Goal: Task Accomplishment & Management: Complete application form

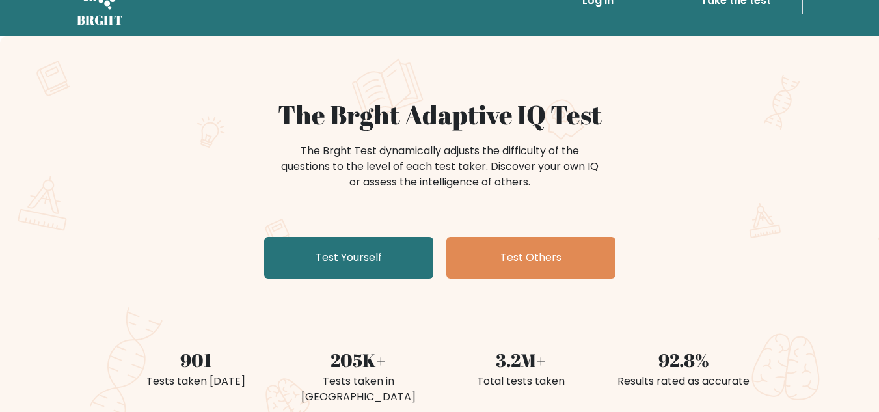
scroll to position [65, 0]
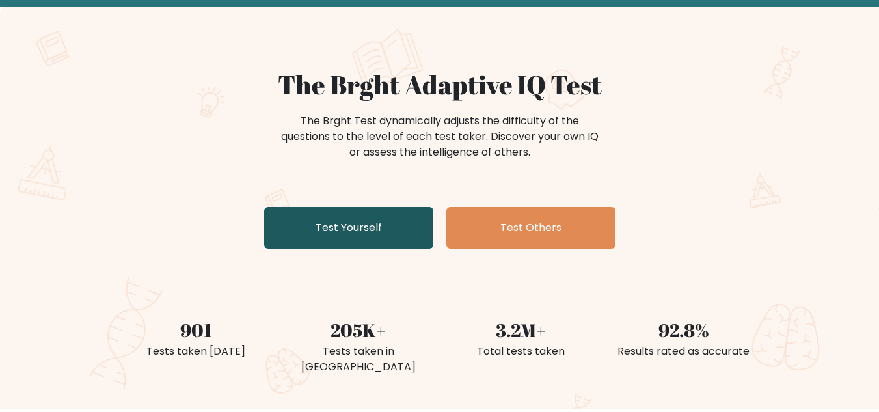
click at [348, 234] on link "Test Yourself" at bounding box center [348, 228] width 169 height 42
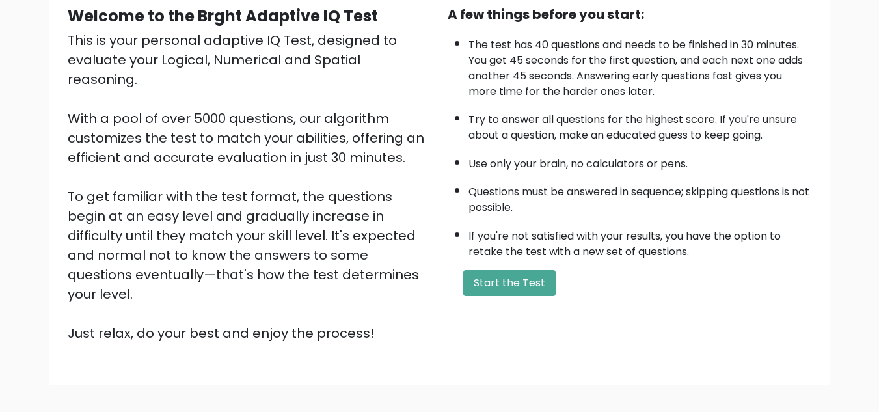
scroll to position [130, 0]
click at [502, 293] on button "Start the Test" at bounding box center [509, 282] width 92 height 26
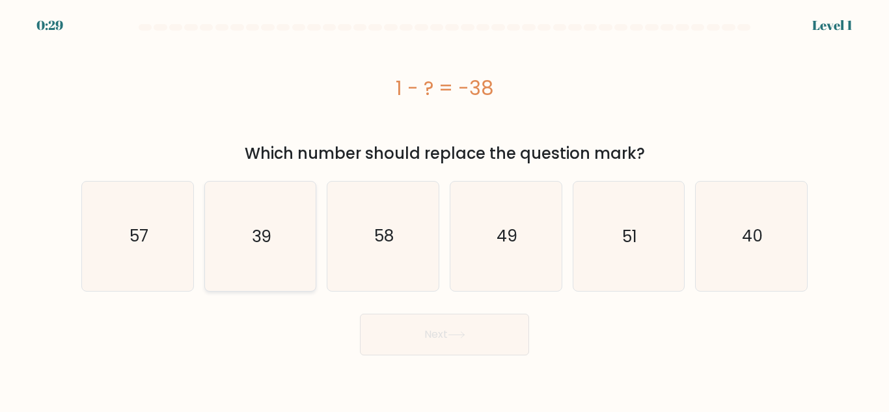
click at [279, 220] on icon "39" at bounding box center [260, 236] width 109 height 109
click at [444, 210] on input "b. 39" at bounding box center [444, 207] width 1 height 3
radio input "true"
click at [394, 323] on button "Next" at bounding box center [444, 335] width 169 height 42
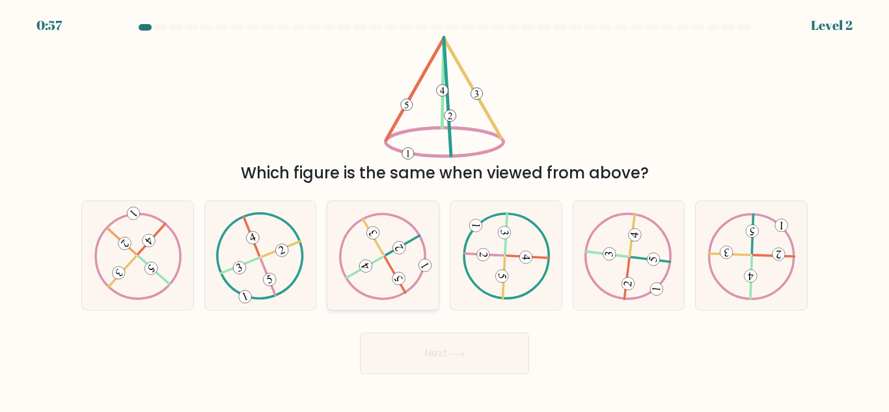
click at [381, 251] on 520 at bounding box center [372, 237] width 21 height 36
click at [444, 210] on input "c." at bounding box center [444, 207] width 1 height 3
radio input "true"
click at [449, 349] on button "Next" at bounding box center [444, 354] width 169 height 42
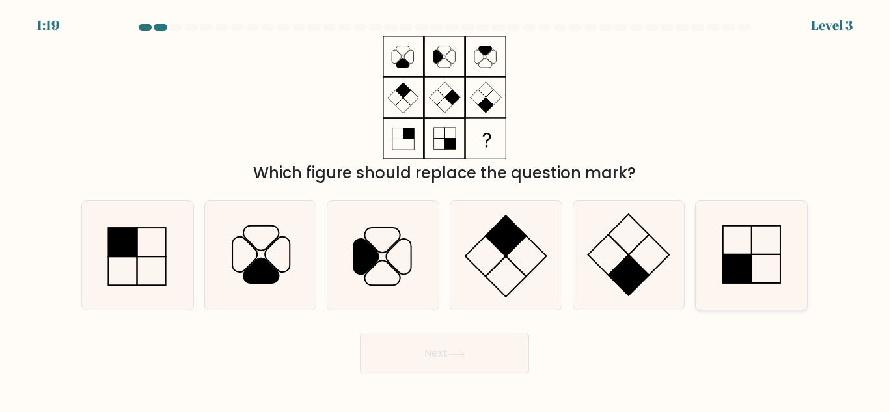
click at [748, 243] on icon at bounding box center [751, 255] width 109 height 109
click at [445, 210] on input "f." at bounding box center [444, 207] width 1 height 3
radio input "true"
click at [450, 363] on button "Next" at bounding box center [444, 354] width 169 height 42
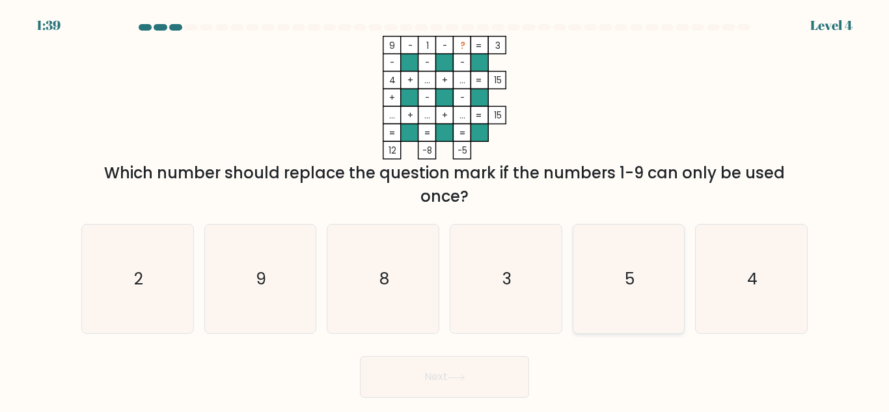
click at [606, 246] on icon "5" at bounding box center [628, 279] width 109 height 109
click at [445, 210] on input "e. 5" at bounding box center [444, 207] width 1 height 3
radio input "true"
click at [442, 378] on button "Next" at bounding box center [444, 377] width 169 height 42
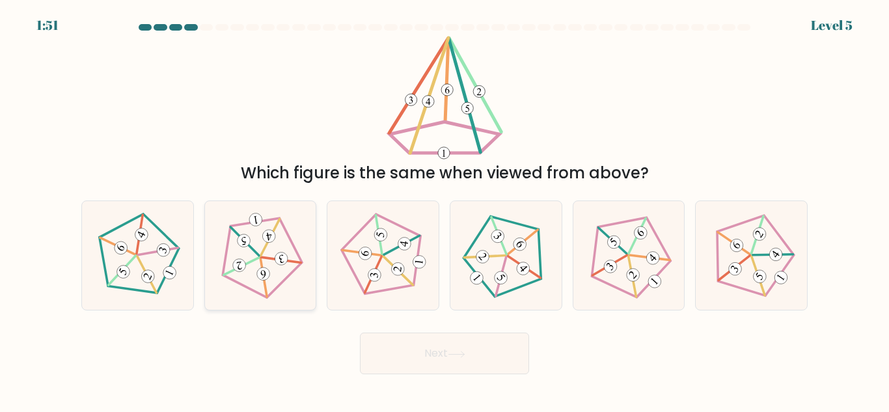
click at [257, 251] on icon at bounding box center [260, 255] width 87 height 87
click at [444, 210] on input "b." at bounding box center [444, 207] width 1 height 3
radio input "true"
click at [427, 337] on button "Next" at bounding box center [444, 354] width 169 height 42
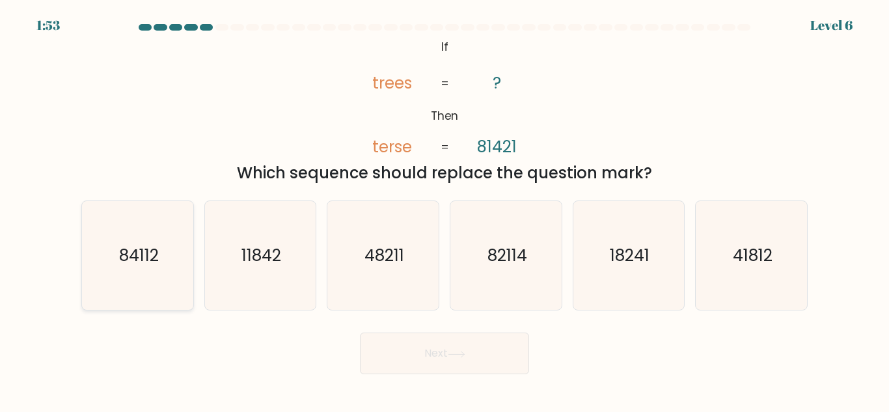
click at [138, 254] on text "84112" at bounding box center [138, 255] width 40 height 23
click at [444, 210] on input "a. 84112" at bounding box center [444, 207] width 1 height 3
radio input "true"
drag, startPoint x: 426, startPoint y: 358, endPoint x: 271, endPoint y: 158, distance: 253.2
click at [299, 161] on form "If ?" at bounding box center [444, 199] width 889 height 350
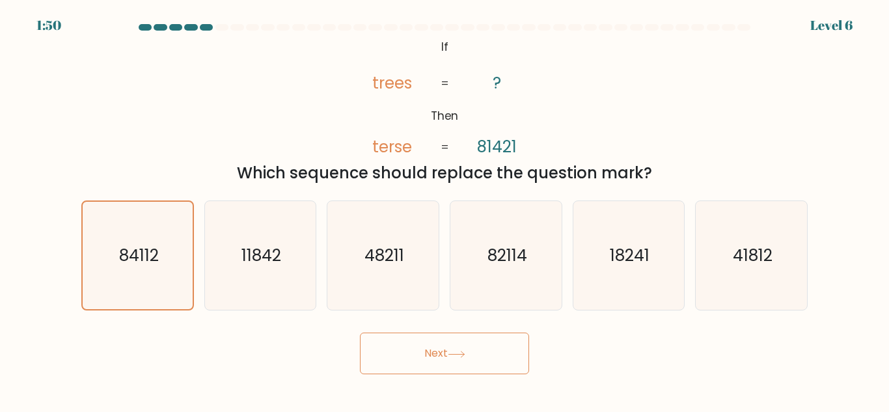
click at [234, 151] on div "@import url('https://fonts.googleapis.com/css?family=Abril+Fatface:400,100,100i…" at bounding box center [445, 110] width 742 height 149
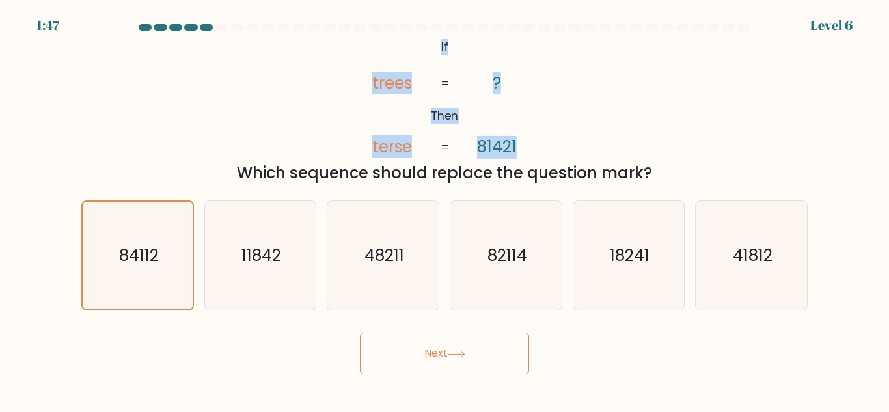
drag, startPoint x: 530, startPoint y: 148, endPoint x: 431, endPoint y: 47, distance: 141.3
click at [431, 47] on icon "@import url('https://fonts.googleapis.com/css?family=Abril+Fatface:400,100,100i…" at bounding box center [444, 98] width 200 height 124
copy icon "If Then trees terse ? 81421"
click at [459, 338] on button "Next" at bounding box center [444, 354] width 169 height 42
click at [450, 349] on button "Next" at bounding box center [444, 354] width 169 height 42
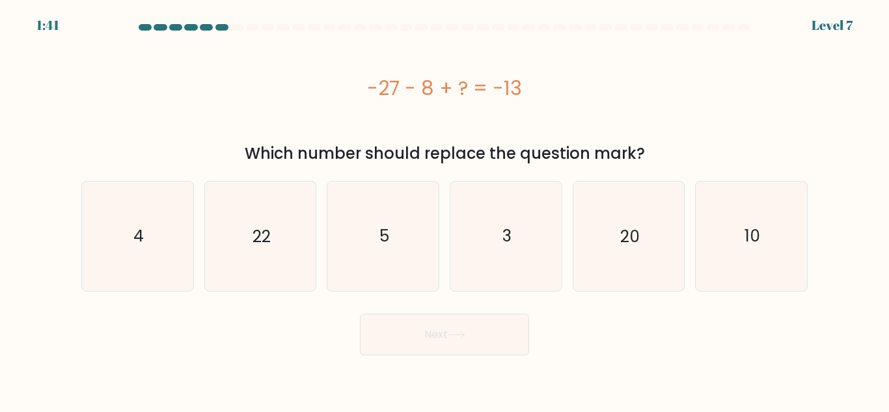
drag, startPoint x: 538, startPoint y: 83, endPoint x: 320, endPoint y: 87, distance: 218.0
click at [320, 87] on div "-27 - 8 + ? = -13" at bounding box center [444, 88] width 726 height 29
copy div "-27 - 8 + ? = -13"
drag, startPoint x: 652, startPoint y: 157, endPoint x: 338, endPoint y: 102, distance: 318.6
click at [343, 104] on div "-27 - 8 + ? = -13 Which number should replace the question mark?" at bounding box center [445, 101] width 742 height 130
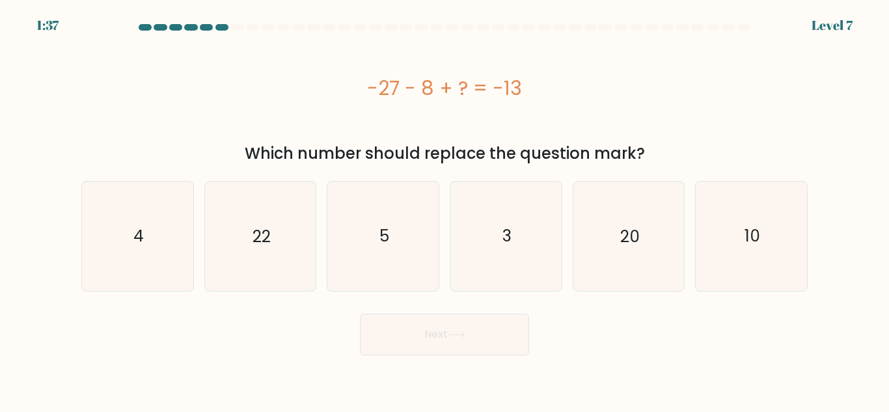
copy div "-27 - 8 + ? = -13 Which number should replace the question mark?"
click at [241, 217] on icon "22" at bounding box center [260, 236] width 109 height 109
click at [444, 210] on input "b. 22" at bounding box center [444, 207] width 1 height 3
radio input "true"
click at [457, 331] on icon at bounding box center [457, 334] width 18 height 7
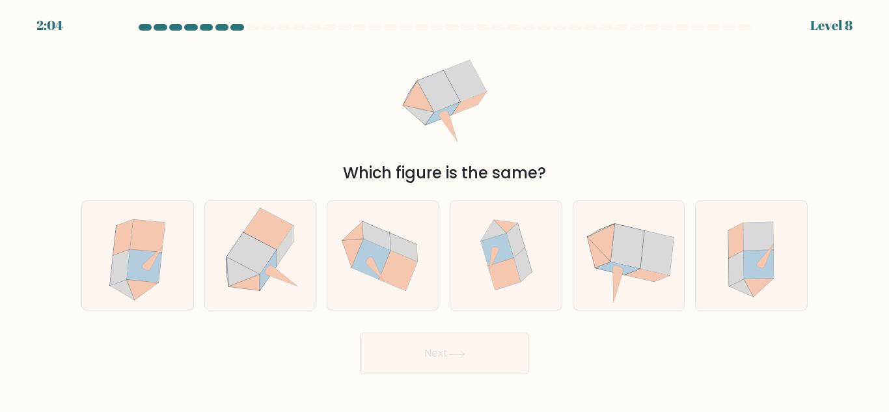
drag, startPoint x: 396, startPoint y: 91, endPoint x: 548, endPoint y: 169, distance: 171.1
click at [547, 169] on div "Which figure is the same?" at bounding box center [445, 110] width 742 height 149
click at [566, 175] on div "Which figure is the same?" at bounding box center [444, 172] width 711 height 23
drag, startPoint x: 463, startPoint y: 92, endPoint x: 446, endPoint y: 102, distance: 19.8
click at [446, 102] on icon at bounding box center [439, 91] width 42 height 41
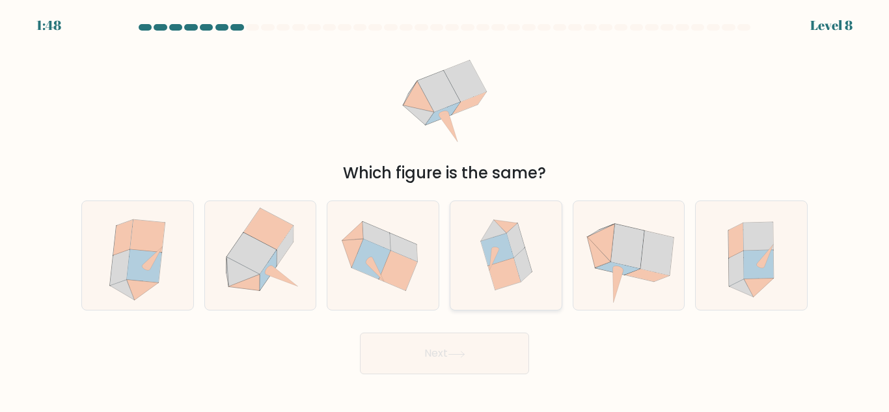
click at [498, 251] on icon at bounding box center [494, 260] width 10 height 22
click at [445, 210] on input "d." at bounding box center [444, 207] width 1 height 3
radio input "true"
drag, startPoint x: 484, startPoint y: 357, endPoint x: 474, endPoint y: 355, distance: 10.6
click at [474, 355] on button "Next" at bounding box center [444, 354] width 169 height 42
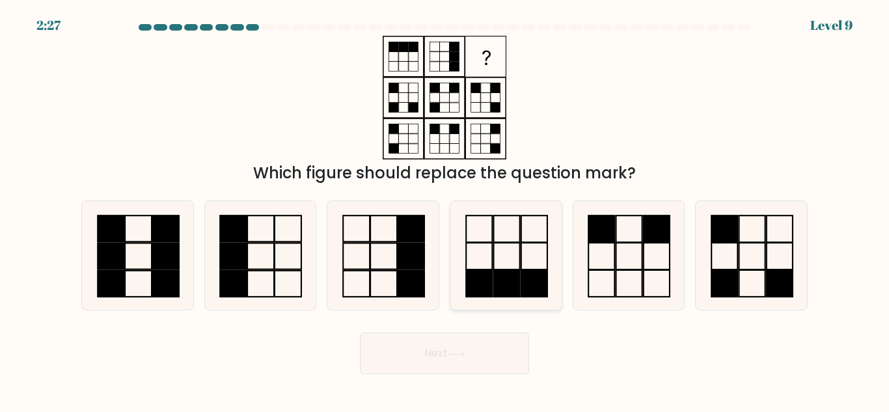
click at [512, 254] on icon at bounding box center [506, 255] width 109 height 109
click at [445, 210] on input "d." at bounding box center [444, 207] width 1 height 3
radio input "true"
click at [461, 348] on button "Next" at bounding box center [444, 354] width 169 height 42
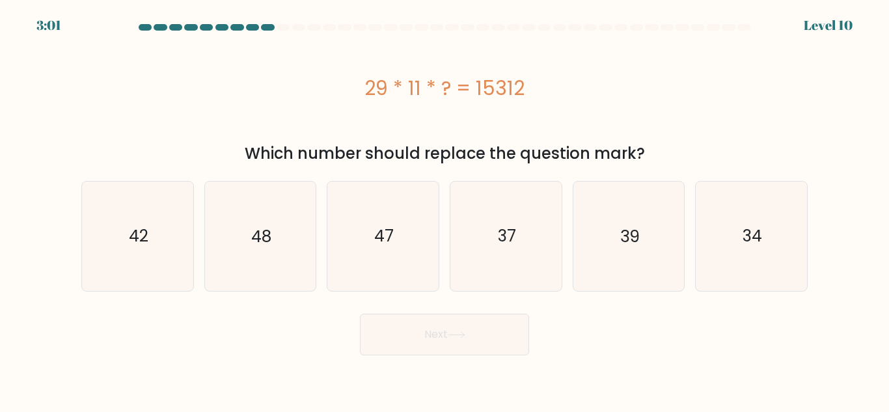
drag, startPoint x: 687, startPoint y: 159, endPoint x: 336, endPoint y: 81, distance: 359.2
click at [338, 83] on div "29 * 11 * ? = 15312 Which number should replace the question mark?" at bounding box center [445, 101] width 742 height 130
copy div "29 * 11 * ? = 15312 Which number should replace the question mark?"
click at [257, 252] on icon "48" at bounding box center [260, 236] width 109 height 109
click at [444, 210] on input "b. 48" at bounding box center [444, 207] width 1 height 3
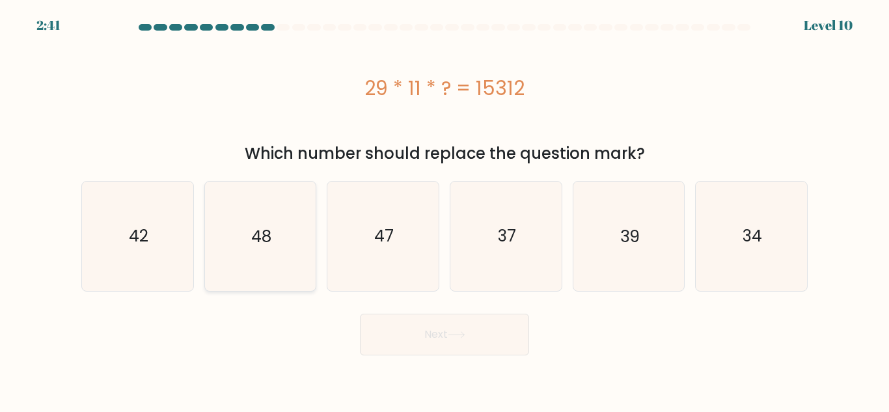
radio input "true"
click at [433, 329] on button "Next" at bounding box center [444, 335] width 169 height 42
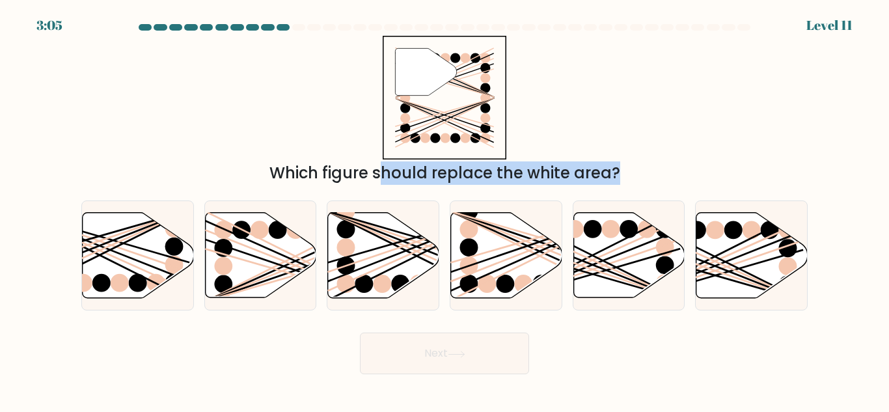
drag, startPoint x: 280, startPoint y: 258, endPoint x: 437, endPoint y: 111, distance: 215.5
click at [437, 111] on form at bounding box center [444, 199] width 889 height 350
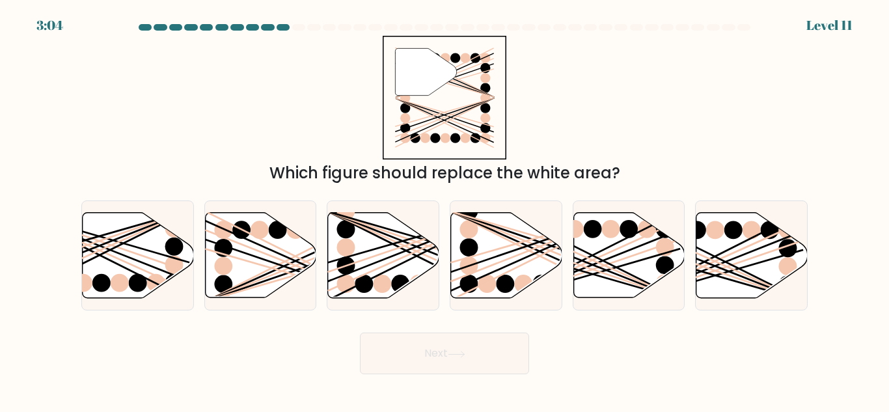
click at [602, 124] on div "" Which figure should replace the white area?" at bounding box center [445, 110] width 742 height 149
click at [489, 245] on icon at bounding box center [506, 255] width 111 height 85
click at [445, 210] on input "d." at bounding box center [444, 207] width 1 height 3
radio input "true"
click at [258, 252] on line at bounding box center [294, 265] width 179 height 70
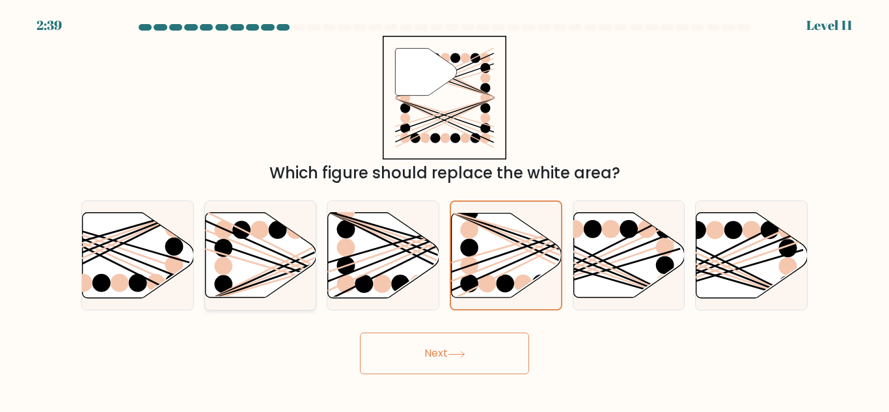
click at [444, 210] on input "b." at bounding box center [444, 207] width 1 height 3
radio input "true"
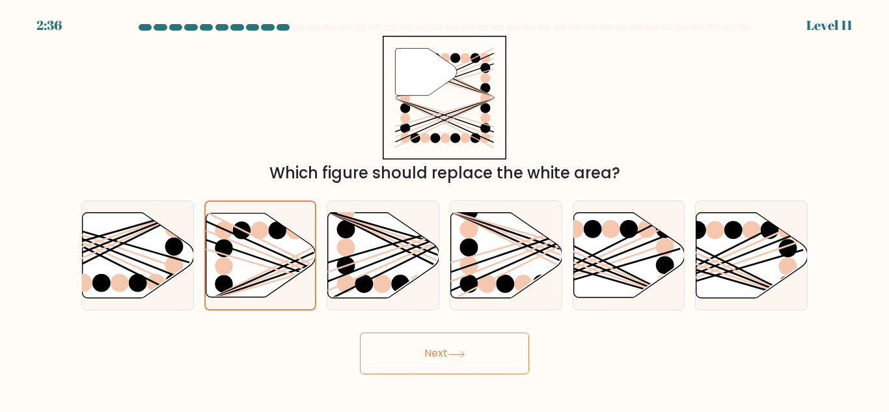
click at [451, 348] on button "Next" at bounding box center [444, 354] width 169 height 42
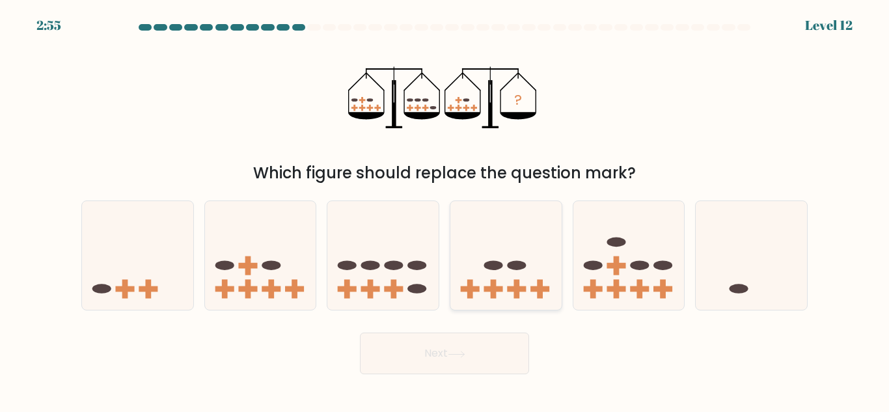
click at [500, 275] on icon at bounding box center [505, 256] width 111 height 92
click at [445, 210] on input "d." at bounding box center [444, 207] width 1 height 3
radio input "true"
click at [467, 349] on button "Next" at bounding box center [444, 354] width 169 height 42
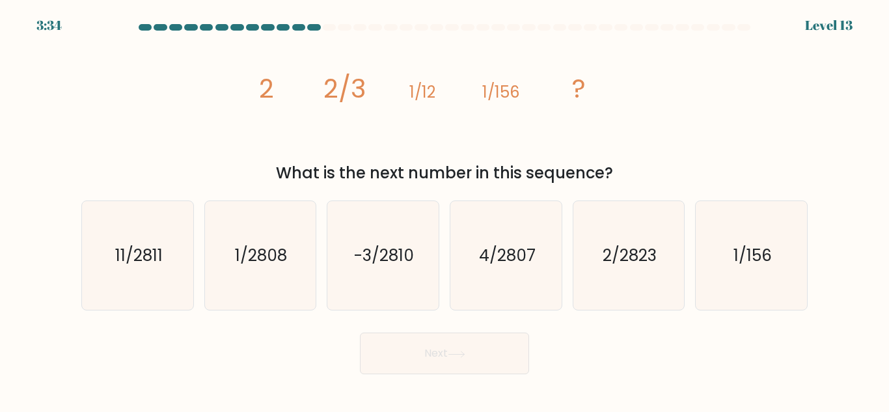
drag, startPoint x: 221, startPoint y: 80, endPoint x: 648, endPoint y: 171, distance: 437.1
click at [648, 171] on div "image/svg+xml 2 2/3 1/12 1/156 ? What is the next number in this sequence?" at bounding box center [445, 110] width 742 height 149
copy div "2 2/3 1/12 1/156 ? What is the next number in this sequence?"
click at [262, 74] on tspan "2" at bounding box center [266, 88] width 15 height 36
drag, startPoint x: 813, startPoint y: 275, endPoint x: 843, endPoint y: 304, distance: 41.4
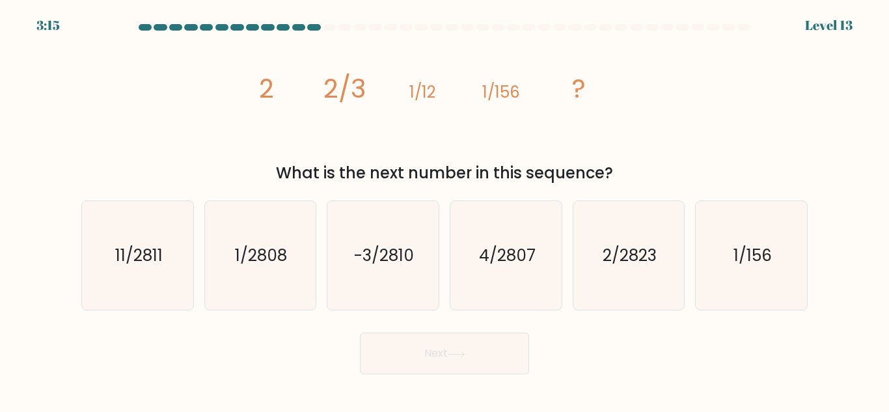
click at [813, 276] on div "a. 11/2811 b. 1/2808" at bounding box center [445, 250] width 742 height 120
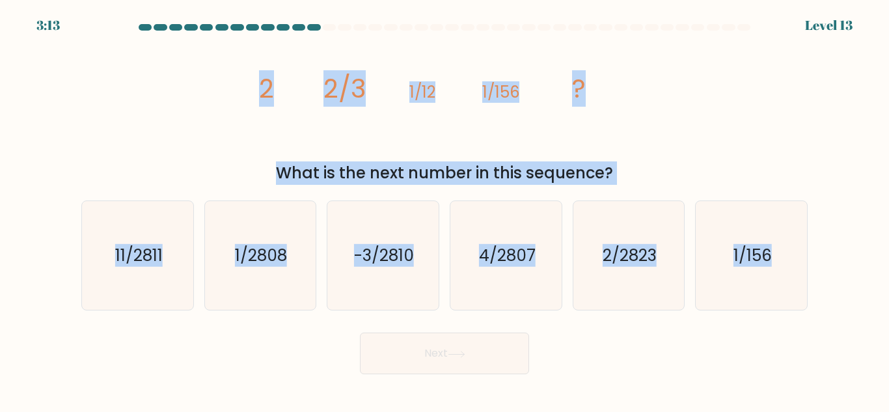
drag, startPoint x: 856, startPoint y: 313, endPoint x: 193, endPoint y: 97, distance: 697.4
click at [193, 97] on form at bounding box center [444, 199] width 889 height 350
copy form "2 2/3 1/12 1/156 ? What is the next number in this sequence? a. 11/2811 b. 1/28…"
click at [251, 251] on text "1/2808" at bounding box center [262, 255] width 52 height 23
click at [444, 210] on input "b. 1/2808" at bounding box center [444, 207] width 1 height 3
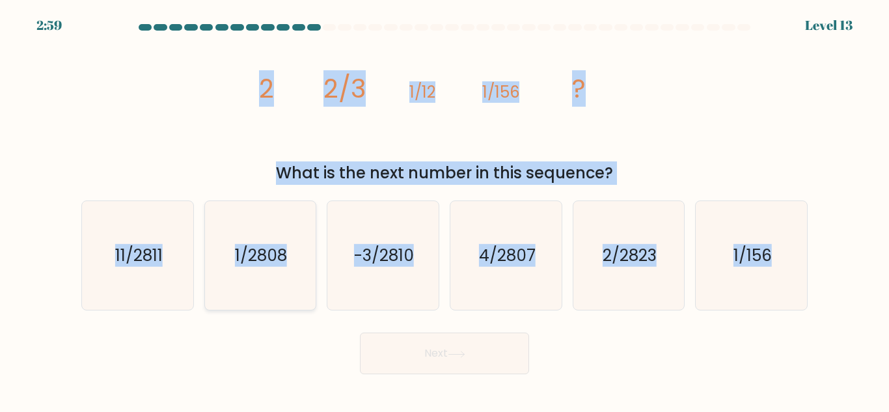
radio input "true"
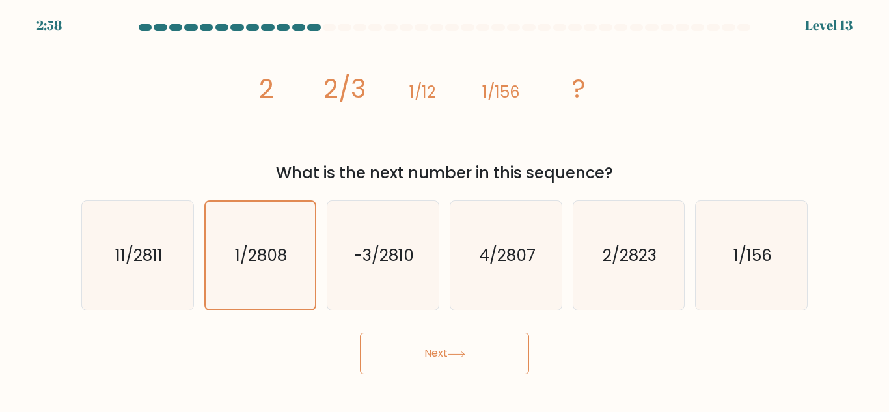
click at [449, 351] on button "Next" at bounding box center [444, 354] width 169 height 42
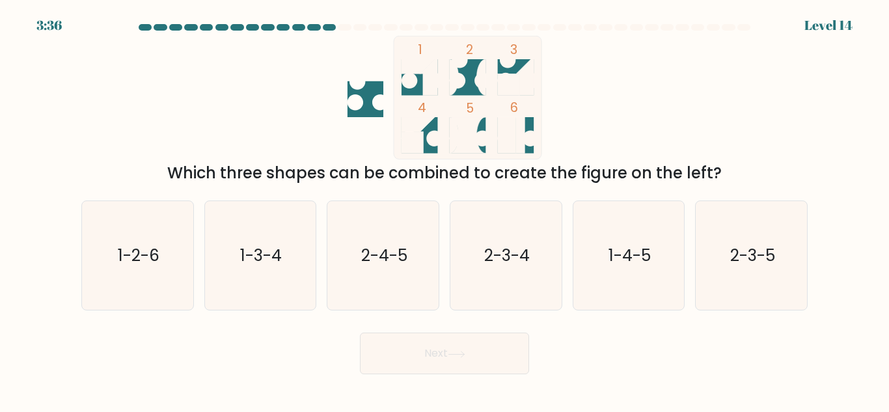
drag, startPoint x: 381, startPoint y: 68, endPoint x: 511, endPoint y: 122, distance: 140.9
click at [511, 122] on icon "1 2 3 4 5 6" at bounding box center [444, 98] width 350 height 124
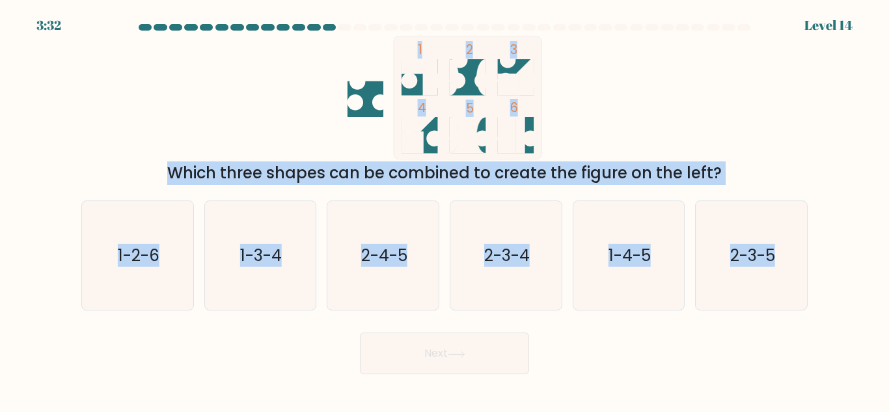
drag, startPoint x: 826, startPoint y: 279, endPoint x: 266, endPoint y: 59, distance: 602.5
click at [266, 59] on form at bounding box center [444, 199] width 889 height 350
copy form "1 2 3 4 5 6 Which three shapes can be combined to create the figure on the left…"
click at [745, 53] on div "1 2 3 4 5 6 Which three shapes can be combined to create the figure on the left?" at bounding box center [445, 110] width 742 height 149
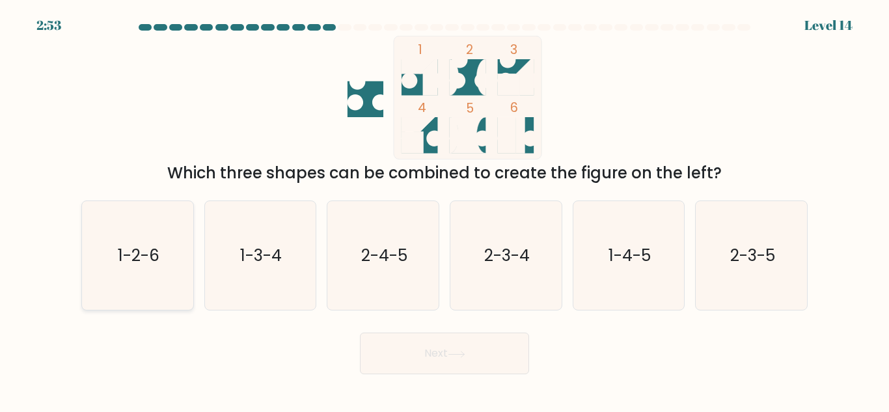
click at [152, 243] on icon "1-2-6" at bounding box center [137, 255] width 109 height 109
click at [444, 210] on input "a. 1-2-6" at bounding box center [444, 207] width 1 height 3
radio input "true"
click at [465, 351] on icon at bounding box center [457, 354] width 18 height 7
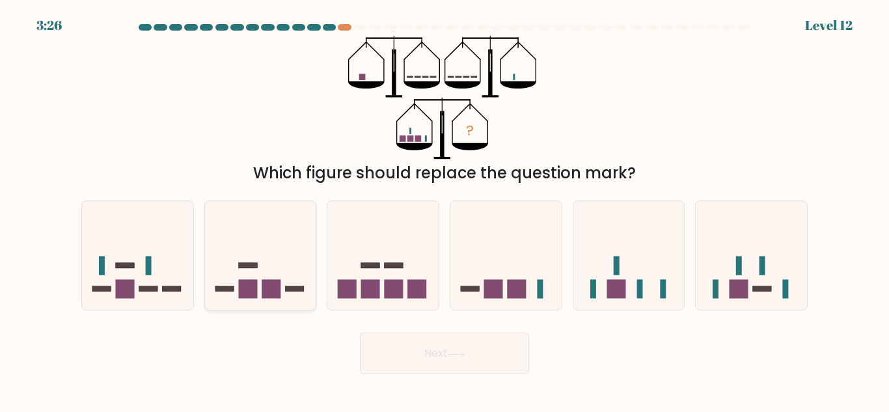
click at [247, 273] on icon at bounding box center [260, 256] width 111 height 92
click at [444, 210] on input "b." at bounding box center [444, 207] width 1 height 3
radio input "true"
click at [403, 347] on button "Next" at bounding box center [444, 354] width 169 height 42
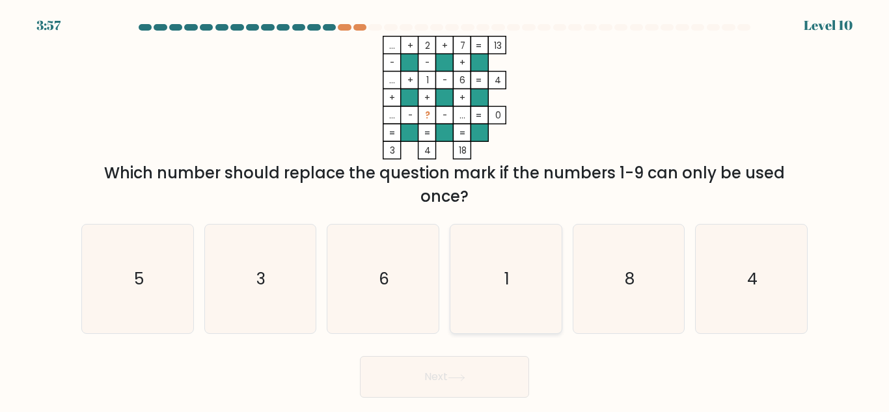
click at [456, 257] on icon "1" at bounding box center [506, 279] width 109 height 109
click at [445, 210] on input "d. 1" at bounding box center [444, 207] width 1 height 3
radio input "true"
click at [427, 364] on button "Next" at bounding box center [444, 377] width 169 height 42
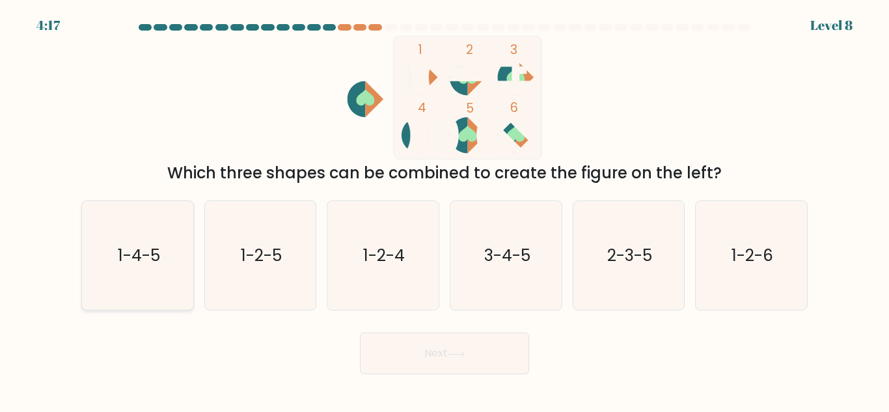
click at [134, 268] on icon "1-4-5" at bounding box center [137, 255] width 109 height 109
click at [444, 210] on input "a. 1-4-5" at bounding box center [444, 207] width 1 height 3
radio input "true"
click at [451, 351] on icon at bounding box center [457, 354] width 18 height 7
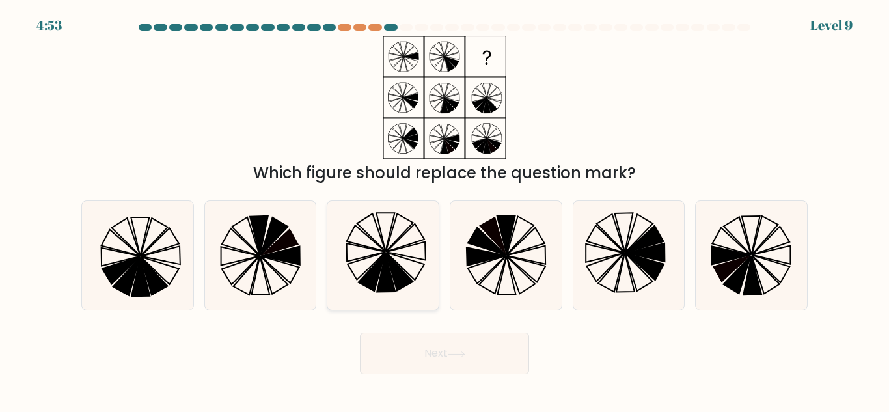
click at [361, 263] on icon at bounding box center [383, 255] width 109 height 109
click at [444, 210] on input "c." at bounding box center [444, 207] width 1 height 3
radio input "true"
click at [446, 351] on button "Next" at bounding box center [444, 354] width 169 height 42
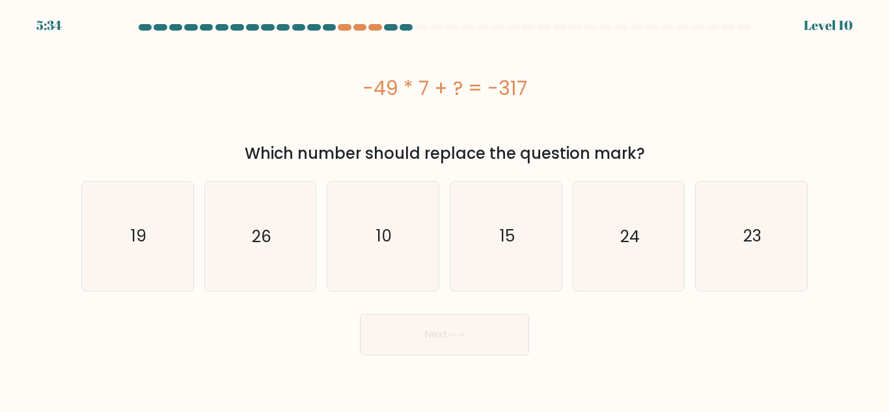
drag, startPoint x: 542, startPoint y: 96, endPoint x: 357, endPoint y: 100, distance: 184.9
click at [361, 98] on div "-49 * 7 + ? = -317" at bounding box center [444, 88] width 726 height 29
copy div "-49 * 7 + ? = -317"
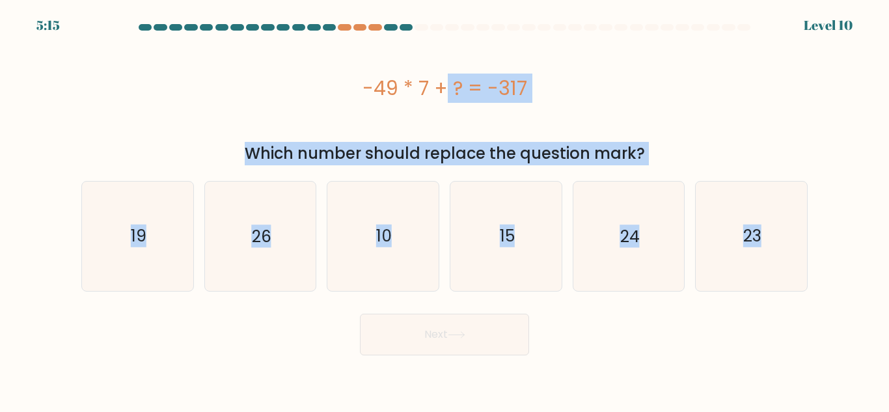
drag, startPoint x: 828, startPoint y: 258, endPoint x: 213, endPoint y: 80, distance: 640.7
click at [213, 80] on form "a." at bounding box center [444, 189] width 889 height 331
copy form "-49 * 7 + ? = -317 Which number should replace the question mark? a. 19 b. 26 c…"
drag, startPoint x: 285, startPoint y: 215, endPoint x: 266, endPoint y: 198, distance: 25.3
click at [284, 213] on icon "26" at bounding box center [260, 236] width 109 height 109
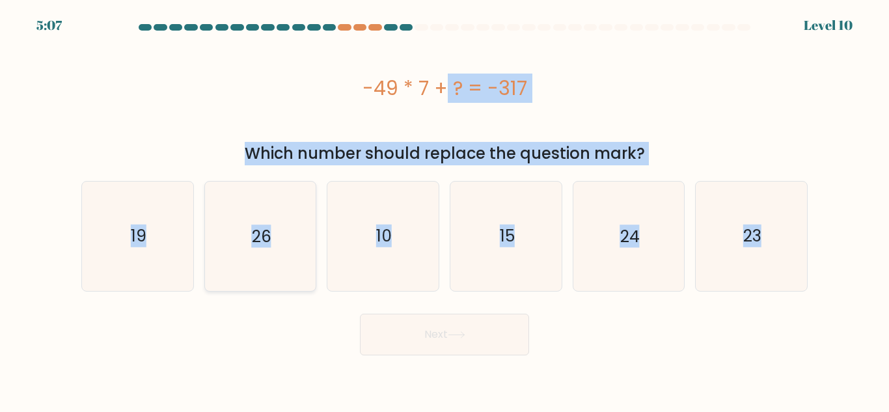
click at [444, 210] on input "b. 26" at bounding box center [444, 207] width 1 height 3
radio input "true"
click at [185, 105] on div "-49 * 7 + ? = -317" at bounding box center [444, 88] width 726 height 104
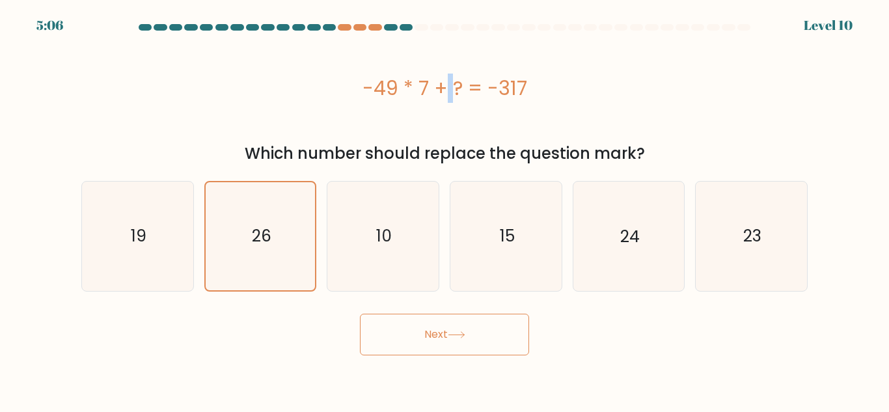
click at [185, 105] on div "-49 * 7 + ? = -317" at bounding box center [444, 88] width 726 height 104
click at [254, 227] on text "26" at bounding box center [262, 236] width 20 height 23
click at [444, 210] on input "b. 26" at bounding box center [444, 207] width 1 height 3
drag, startPoint x: 249, startPoint y: 220, endPoint x: 272, endPoint y: 237, distance: 28.4
click at [249, 221] on icon "26" at bounding box center [259, 235] width 107 height 107
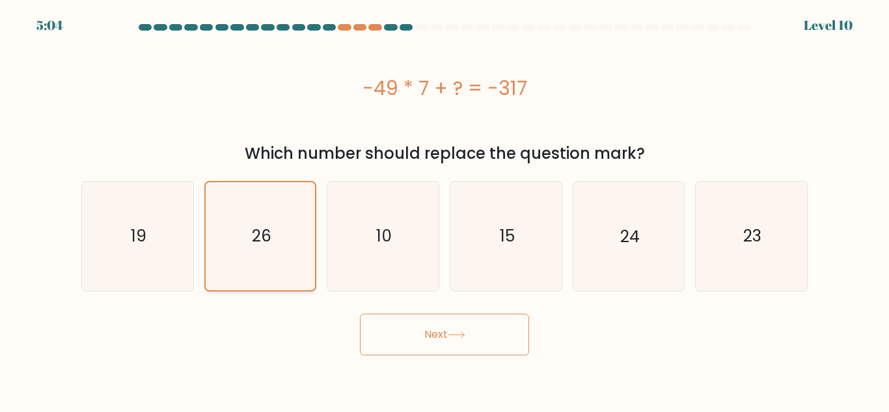
click at [444, 210] on input "b. 26" at bounding box center [444, 207] width 1 height 3
click at [463, 326] on button "Next" at bounding box center [444, 335] width 169 height 42
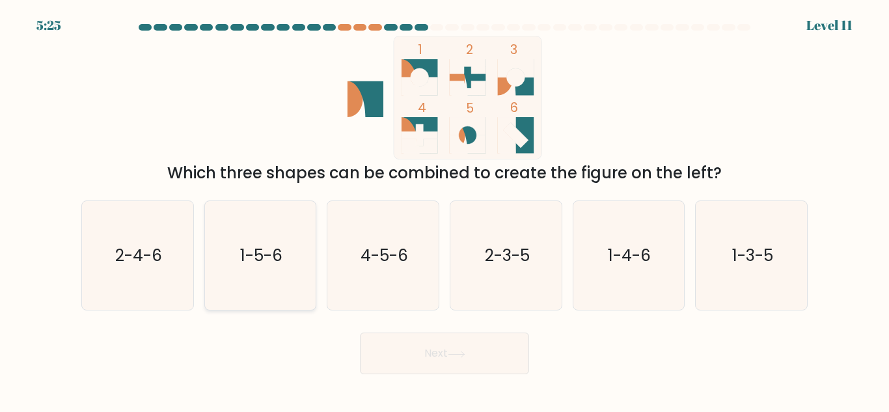
click at [258, 248] on text "1-5-6" at bounding box center [261, 255] width 42 height 23
click at [444, 210] on input "b. 1-5-6" at bounding box center [444, 207] width 1 height 3
radio input "true"
drag, startPoint x: 456, startPoint y: 353, endPoint x: 454, endPoint y: 346, distance: 7.6
click at [455, 353] on icon at bounding box center [457, 354] width 18 height 7
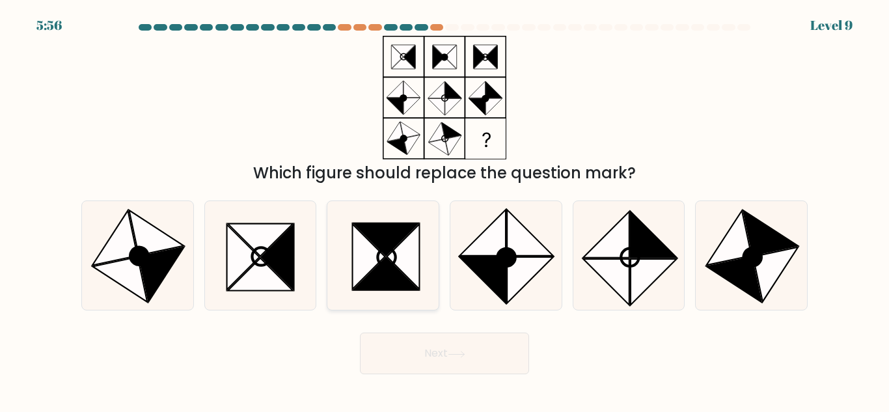
click at [409, 245] on icon at bounding box center [403, 256] width 33 height 65
click at [444, 210] on input "c." at bounding box center [444, 207] width 1 height 3
radio input "true"
click at [770, 255] on icon at bounding box center [775, 274] width 45 height 55
click at [445, 210] on input "f." at bounding box center [444, 207] width 1 height 3
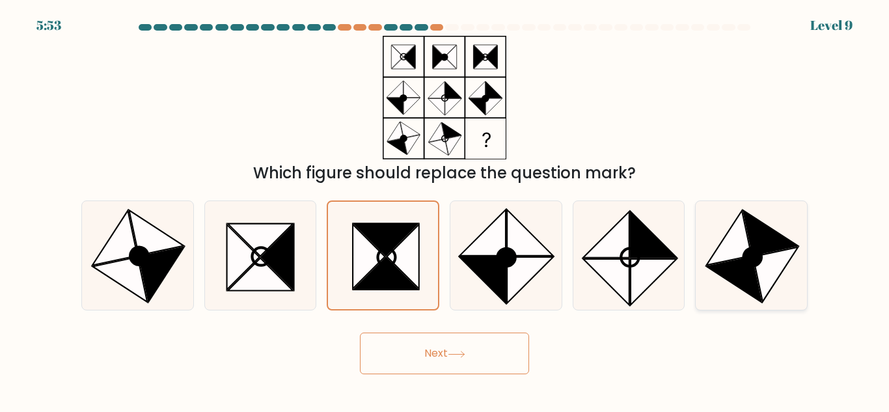
radio input "true"
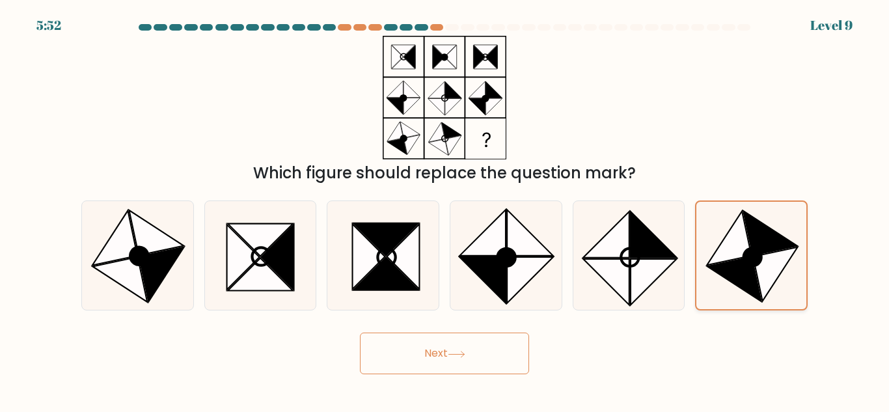
click at [750, 251] on icon at bounding box center [753, 258] width 18 height 18
click at [445, 210] on input "f." at bounding box center [444, 207] width 1 height 3
click at [758, 256] on icon at bounding box center [753, 258] width 18 height 18
click at [445, 210] on input "f." at bounding box center [444, 207] width 1 height 3
click at [452, 338] on button "Next" at bounding box center [444, 354] width 169 height 42
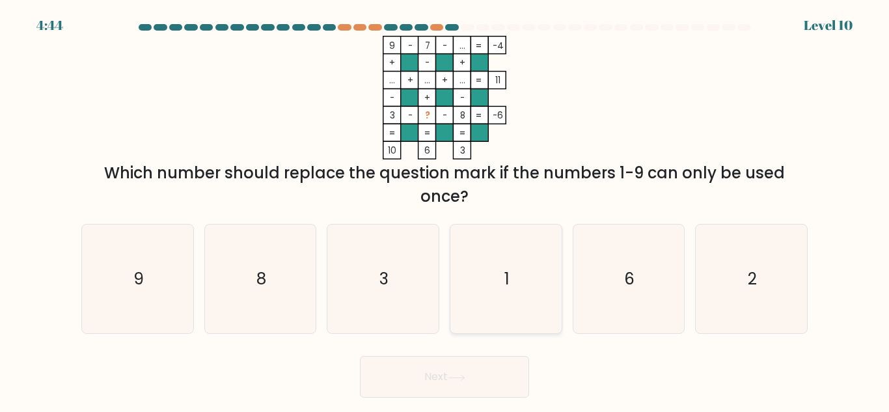
click at [489, 272] on icon "1" at bounding box center [506, 279] width 109 height 109
click at [445, 210] on input "d. 1" at bounding box center [444, 207] width 1 height 3
radio input "true"
click at [465, 384] on button "Next" at bounding box center [444, 377] width 169 height 42
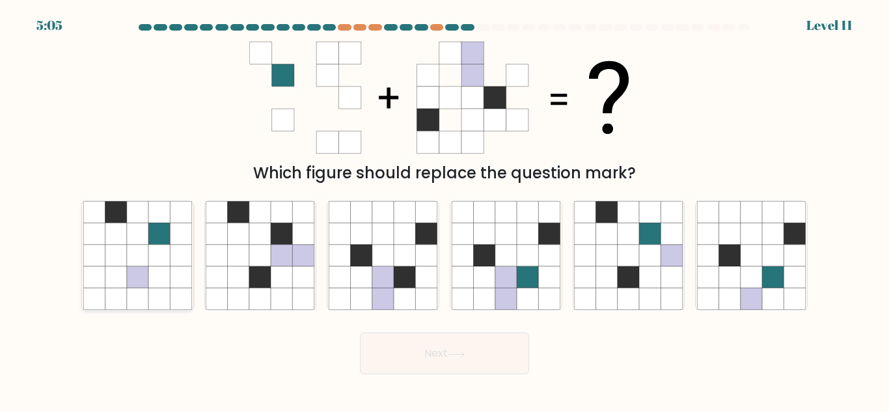
click at [122, 250] on icon at bounding box center [115, 255] width 21 height 21
click at [444, 210] on input "a." at bounding box center [444, 207] width 1 height 3
radio input "true"
drag, startPoint x: 470, startPoint y: 371, endPoint x: 462, endPoint y: 359, distance: 14.6
click at [467, 371] on button "Next" at bounding box center [444, 354] width 169 height 42
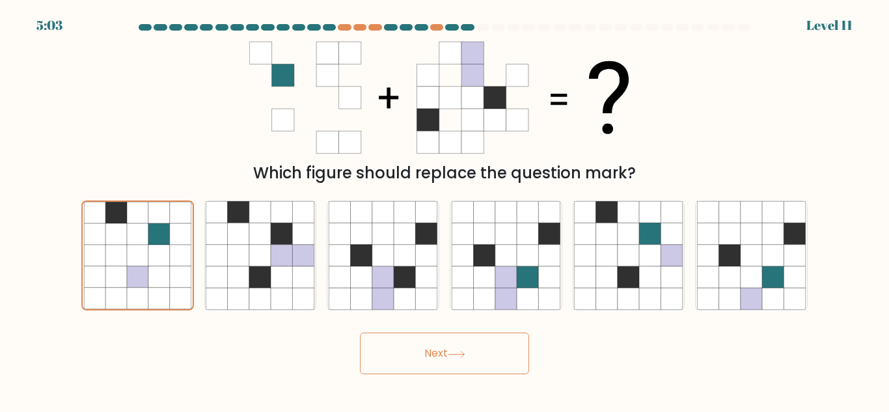
click at [460, 355] on icon at bounding box center [457, 354] width 18 height 7
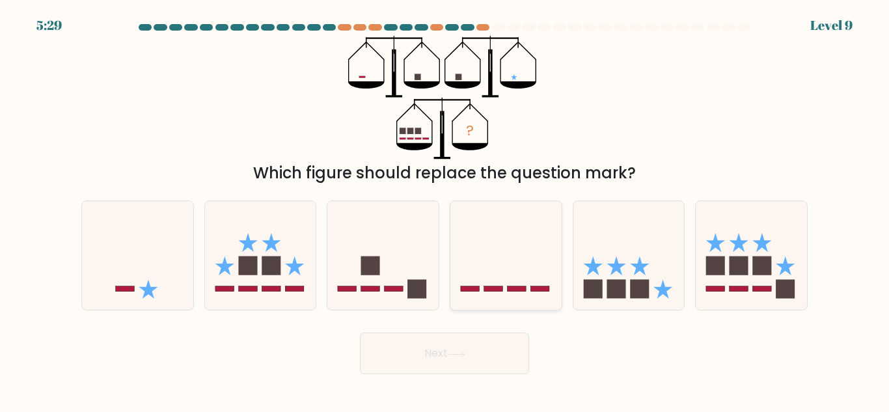
click at [493, 285] on icon at bounding box center [505, 256] width 111 height 92
click at [445, 210] on input "d." at bounding box center [444, 207] width 1 height 3
radio input "true"
click at [739, 279] on icon at bounding box center [751, 256] width 111 height 92
click at [445, 210] on input "f." at bounding box center [444, 207] width 1 height 3
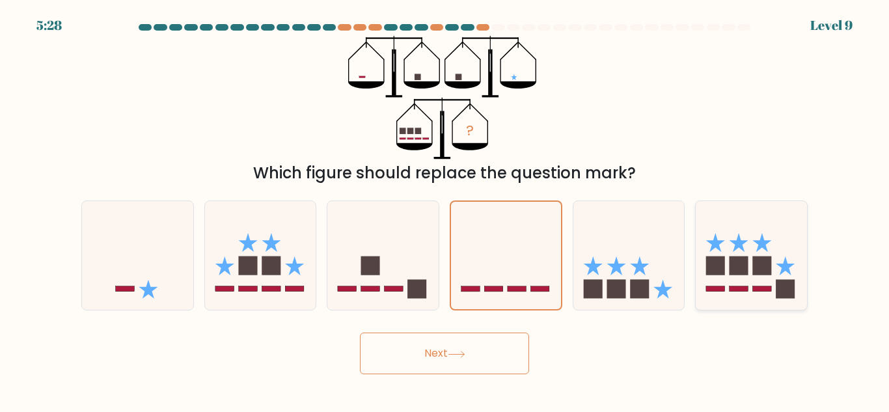
radio input "true"
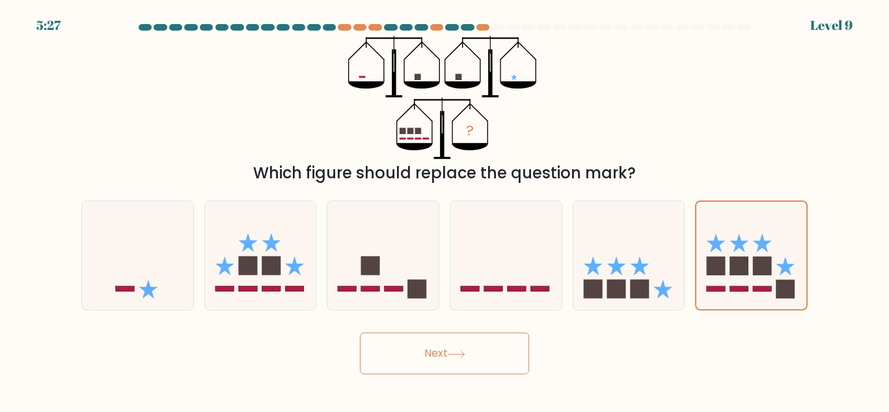
click at [504, 353] on button "Next" at bounding box center [444, 354] width 169 height 42
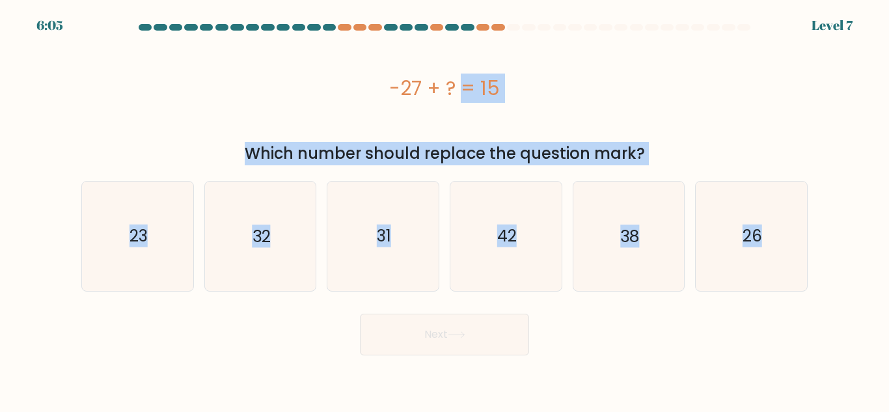
drag, startPoint x: 379, startPoint y: 78, endPoint x: 849, endPoint y: 297, distance: 519.1
click at [849, 297] on form "a." at bounding box center [444, 189] width 889 height 331
copy form "-27 + ? = 15 Which number should replace the question mark? a. 23 b. 32 c. 31 d…"
drag, startPoint x: 774, startPoint y: 107, endPoint x: 746, endPoint y: 126, distance: 33.4
click at [776, 107] on div "-27 + ? = 15" at bounding box center [444, 88] width 726 height 104
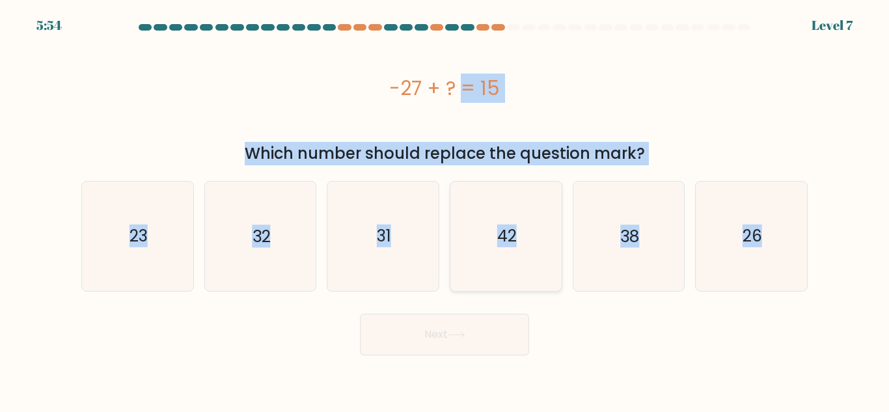
click at [506, 223] on icon "42" at bounding box center [506, 236] width 109 height 109
click at [445, 210] on input "d. 42" at bounding box center [444, 207] width 1 height 3
radio input "true"
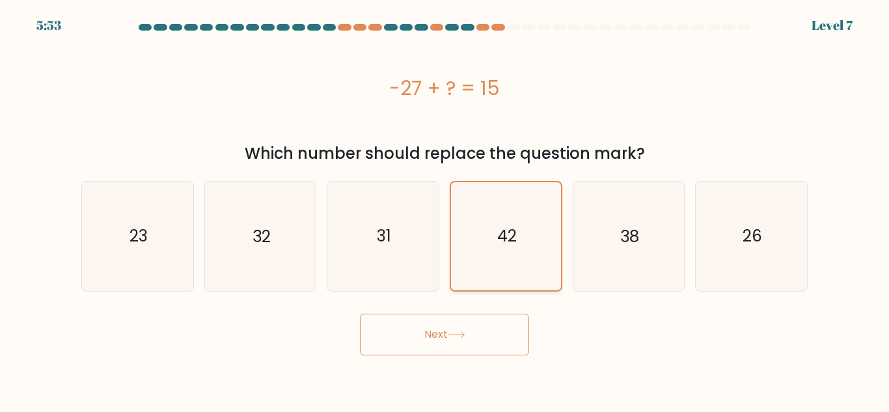
click at [507, 225] on text "42" at bounding box center [507, 236] width 20 height 23
click at [445, 210] on input "d. 42" at bounding box center [444, 207] width 1 height 3
click at [487, 327] on button "Next" at bounding box center [444, 335] width 169 height 42
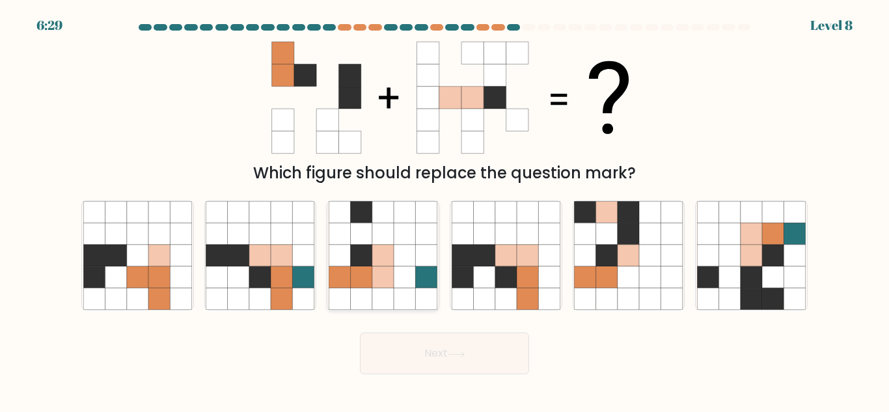
click at [377, 282] on icon at bounding box center [382, 276] width 21 height 21
click at [444, 210] on input "c." at bounding box center [444, 207] width 1 height 3
radio input "true"
click at [451, 358] on button "Next" at bounding box center [444, 354] width 169 height 42
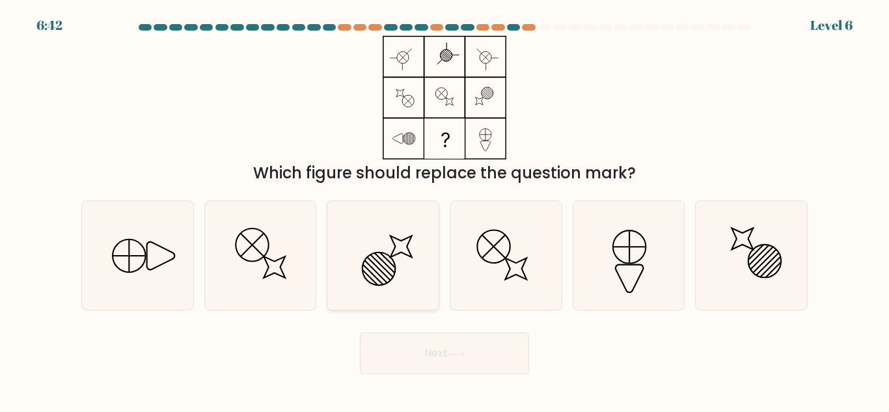
click at [384, 258] on icon at bounding box center [383, 255] width 109 height 109
click at [444, 210] on input "c." at bounding box center [444, 207] width 1 height 3
radio input "true"
click at [439, 345] on button "Next" at bounding box center [444, 354] width 169 height 42
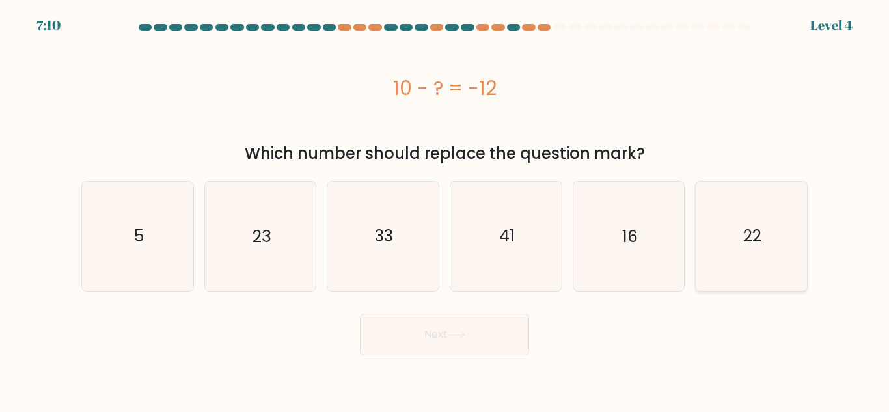
click at [750, 238] on text "22" at bounding box center [752, 236] width 18 height 23
click at [445, 210] on input "f. 22" at bounding box center [444, 207] width 1 height 3
radio input "true"
click at [461, 343] on button "Next" at bounding box center [444, 335] width 169 height 42
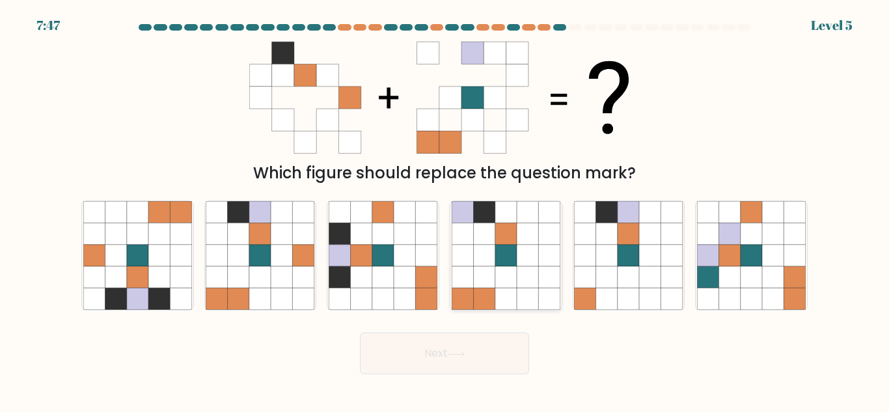
click at [516, 259] on icon at bounding box center [505, 255] width 21 height 21
click at [445, 210] on input "d." at bounding box center [444, 207] width 1 height 3
radio input "true"
click at [450, 372] on button "Next" at bounding box center [444, 354] width 169 height 42
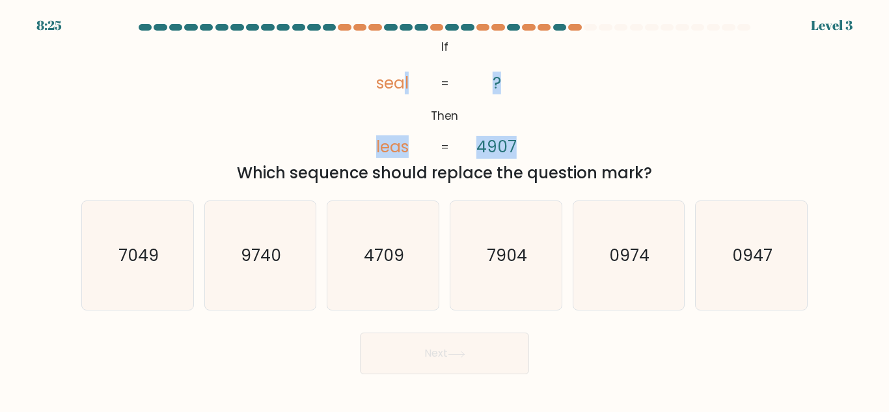
drag, startPoint x: 406, startPoint y: 44, endPoint x: 518, endPoint y: 113, distance: 131.5
click at [569, 127] on div "@import url('https://fonts.googleapis.com/css?family=Abril+Fatface:400,100,100i…" at bounding box center [445, 110] width 742 height 149
drag, startPoint x: 380, startPoint y: 62, endPoint x: 419, endPoint y: 67, distance: 39.4
click at [459, 113] on icon "@import url('https://fonts.googleapis.com/css?family=Abril+Fatface:400,100,100i…" at bounding box center [444, 98] width 200 height 124
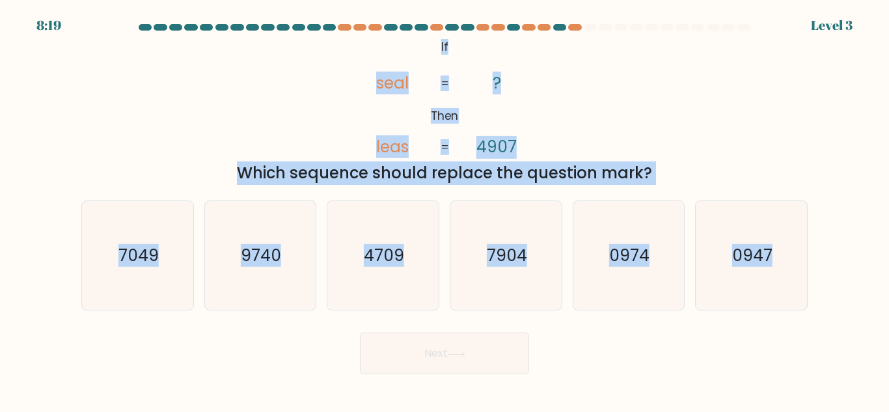
drag, startPoint x: 750, startPoint y: 282, endPoint x: 346, endPoint y: 35, distance: 473.4
click at [346, 35] on form "If ?" at bounding box center [444, 199] width 889 height 350
click at [161, 249] on icon "7049" at bounding box center [137, 255] width 109 height 109
click at [444, 210] on input "a. 7049" at bounding box center [444, 207] width 1 height 3
radio input "true"
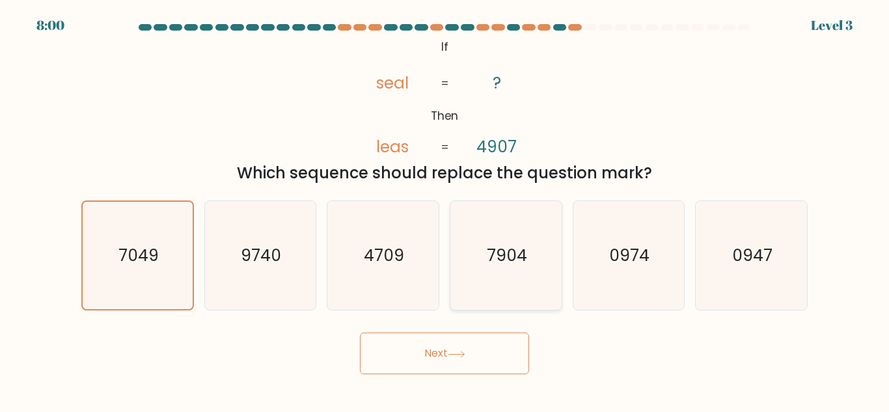
click at [514, 270] on icon "7904" at bounding box center [506, 255] width 109 height 109
click at [445, 210] on input "d. 7904" at bounding box center [444, 207] width 1 height 3
radio input "true"
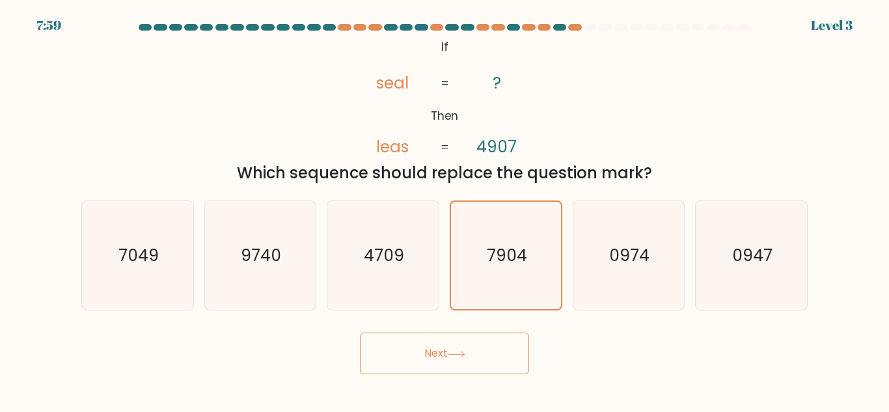
click at [465, 340] on button "Next" at bounding box center [444, 354] width 169 height 42
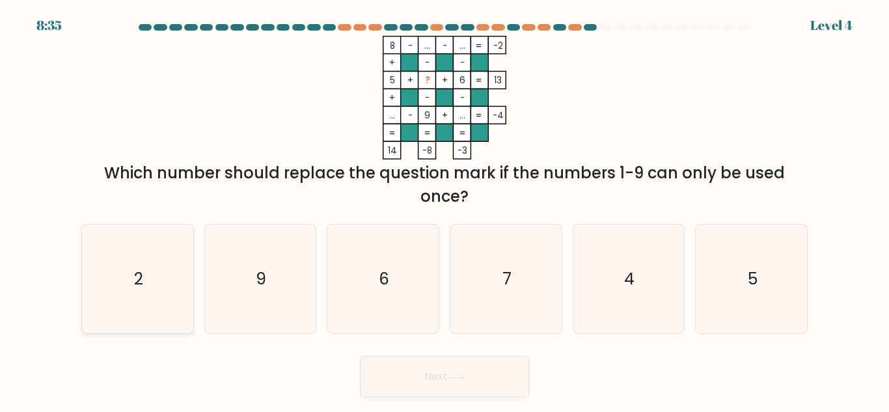
click at [163, 272] on icon "2" at bounding box center [137, 279] width 109 height 109
click at [444, 210] on input "a. 2" at bounding box center [444, 207] width 1 height 3
radio input "true"
click at [443, 370] on button "Next" at bounding box center [444, 377] width 169 height 42
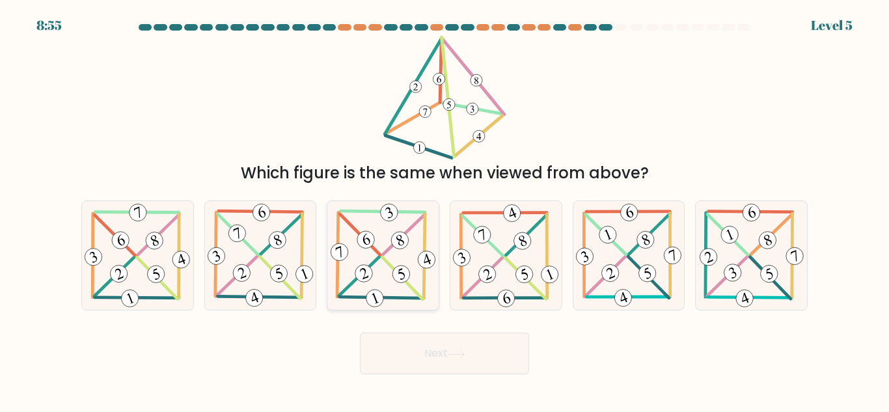
drag, startPoint x: 389, startPoint y: 257, endPoint x: 403, endPoint y: 303, distance: 47.7
click at [389, 256] on icon at bounding box center [383, 255] width 111 height 109
click at [444, 210] on input "c." at bounding box center [444, 207] width 1 height 3
radio input "true"
click at [444, 353] on button "Next" at bounding box center [444, 354] width 169 height 42
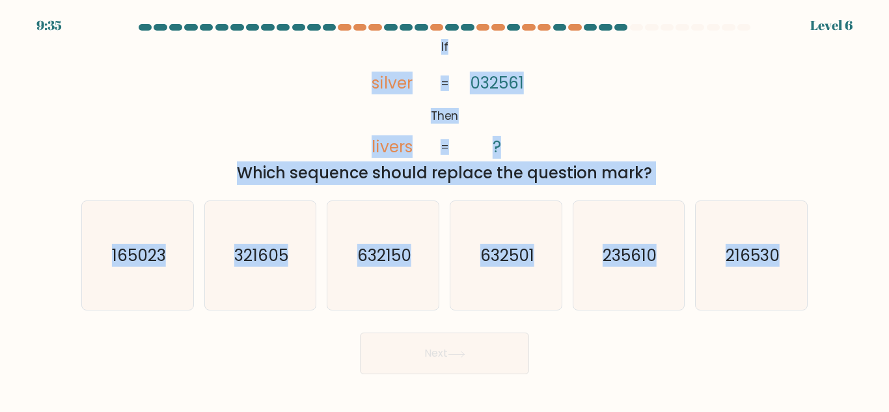
drag, startPoint x: 839, startPoint y: 278, endPoint x: 426, endPoint y: 58, distance: 467.6
click at [426, 58] on form "If ?" at bounding box center [444, 199] width 889 height 350
click at [173, 152] on div "@import url('https://fonts.googleapis.com/css?family=Abril+Fatface:400,100,100i…" at bounding box center [445, 110] width 742 height 149
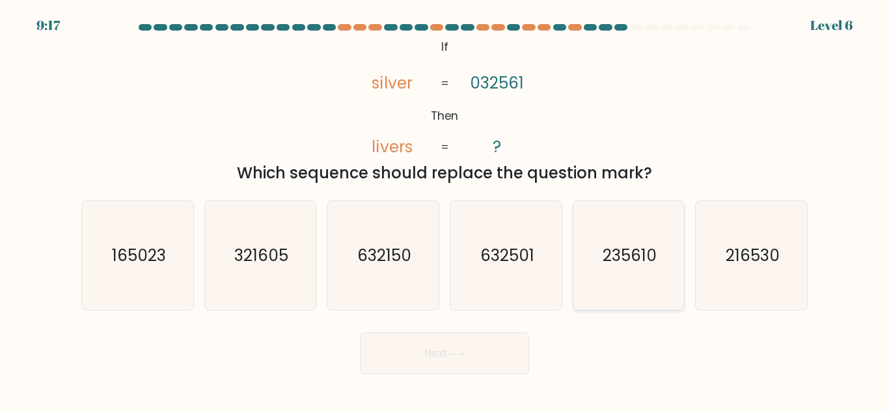
click at [677, 239] on icon "235610" at bounding box center [628, 255] width 109 height 109
click at [445, 210] on input "e. 235610" at bounding box center [444, 207] width 1 height 3
radio input "true"
click at [434, 355] on button "Next" at bounding box center [444, 354] width 169 height 42
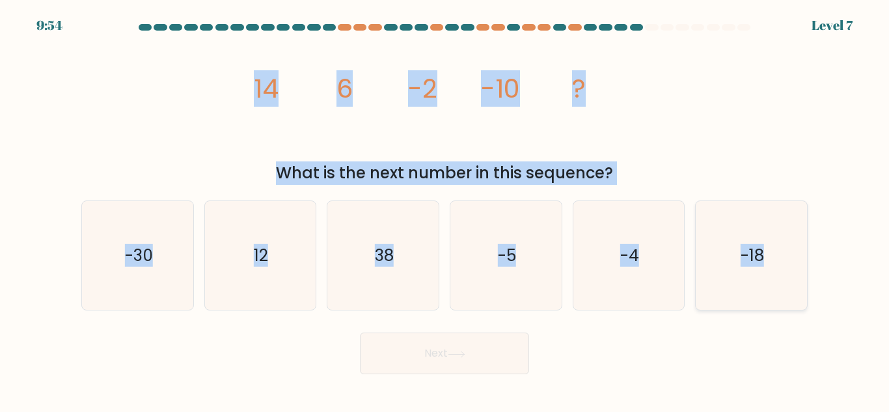
drag, startPoint x: 254, startPoint y: 68, endPoint x: 795, endPoint y: 265, distance: 575.4
click at [795, 265] on form at bounding box center [444, 199] width 889 height 350
click at [706, 141] on div "image/svg+xml 14 6 -2 -10 ? What is the next number in this sequence?" at bounding box center [445, 110] width 742 height 149
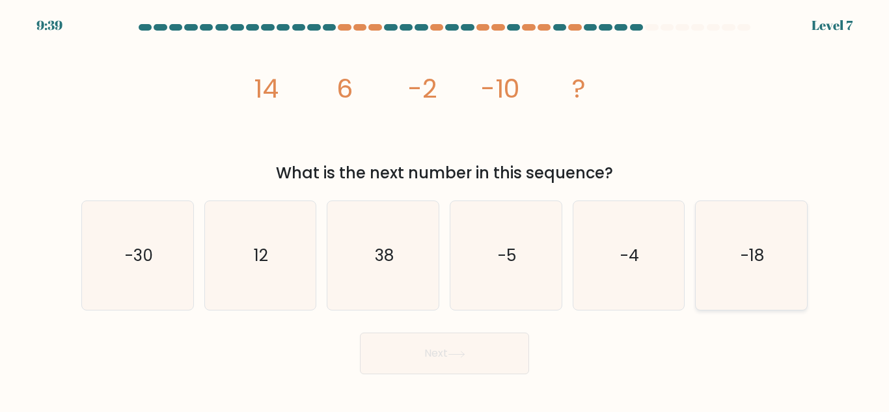
click at [776, 267] on icon "-18" at bounding box center [751, 255] width 109 height 109
click at [445, 210] on input "f. -18" at bounding box center [444, 207] width 1 height 3
radio input "true"
click at [448, 351] on button "Next" at bounding box center [444, 354] width 169 height 42
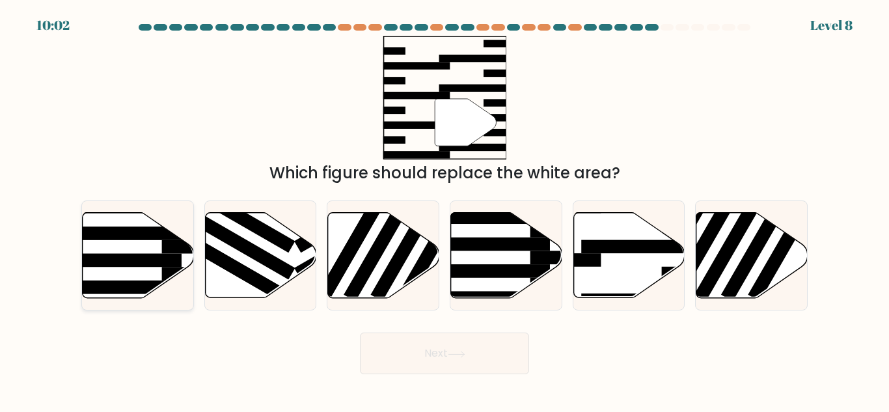
click at [137, 254] on rect at bounding box center [121, 260] width 121 height 14
click at [444, 210] on input "a." at bounding box center [444, 207] width 1 height 3
radio input "true"
click at [444, 353] on button "Next" at bounding box center [444, 354] width 169 height 42
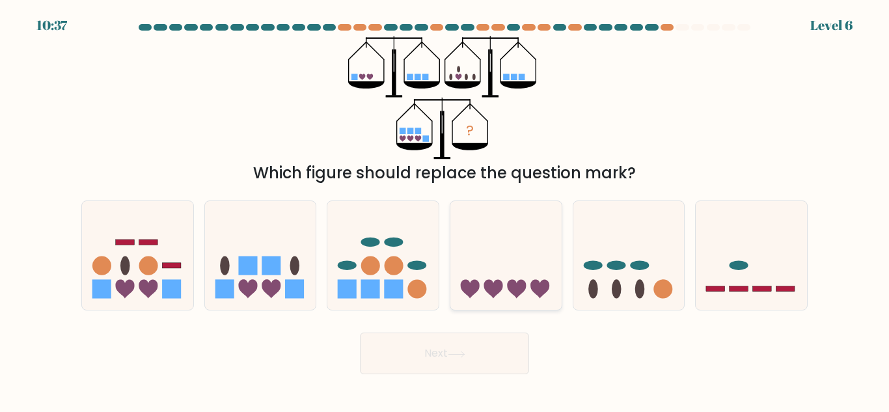
click at [506, 284] on icon at bounding box center [505, 256] width 111 height 92
click at [445, 210] on input "d." at bounding box center [444, 207] width 1 height 3
radio input "true"
click at [462, 351] on icon at bounding box center [457, 354] width 18 height 7
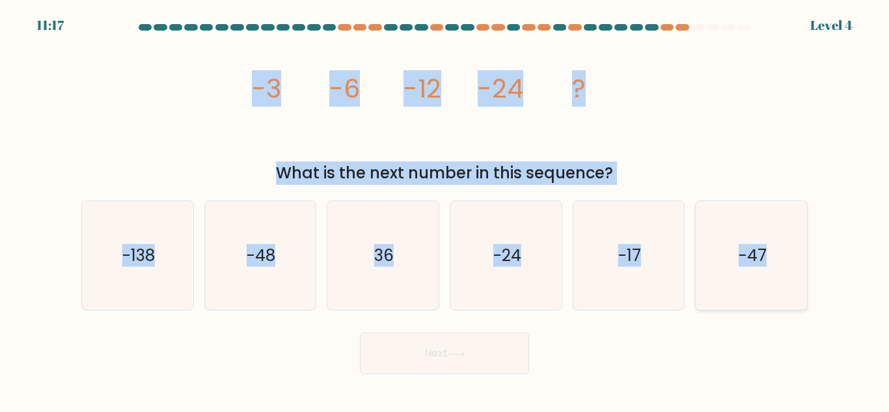
drag, startPoint x: 245, startPoint y: 85, endPoint x: 791, endPoint y: 241, distance: 568.5
click at [791, 241] on form at bounding box center [444, 199] width 889 height 350
click at [175, 161] on div "What is the next number in this sequence?" at bounding box center [444, 172] width 711 height 23
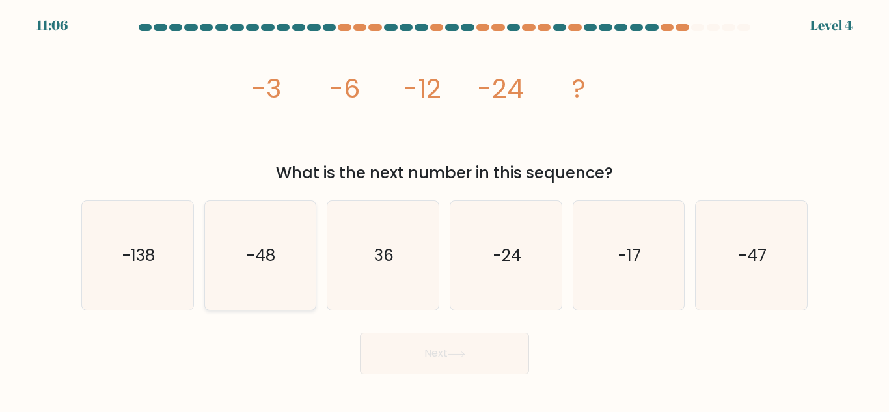
click at [251, 240] on icon "-48" at bounding box center [260, 255] width 109 height 109
click at [444, 210] on input "b. -48" at bounding box center [444, 207] width 1 height 3
radio input "true"
click at [461, 361] on button "Next" at bounding box center [444, 354] width 169 height 42
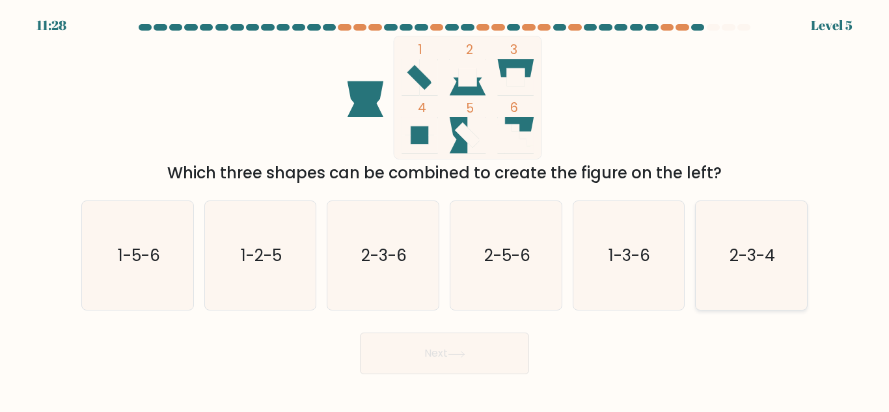
click at [741, 263] on text "2-3-4" at bounding box center [752, 255] width 46 height 23
click at [445, 210] on input "f. 2-3-4" at bounding box center [444, 207] width 1 height 3
radio input "true"
click at [452, 348] on button "Next" at bounding box center [444, 354] width 169 height 42
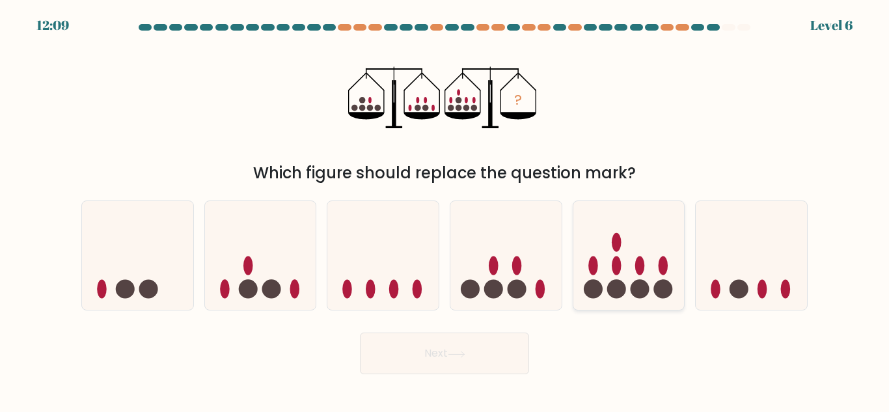
drag, startPoint x: 602, startPoint y: 267, endPoint x: 593, endPoint y: 269, distance: 9.3
click at [597, 268] on icon at bounding box center [628, 256] width 111 height 92
click at [445, 210] on input "e." at bounding box center [444, 207] width 1 height 3
radio input "true"
click at [467, 343] on button "Next" at bounding box center [444, 354] width 169 height 42
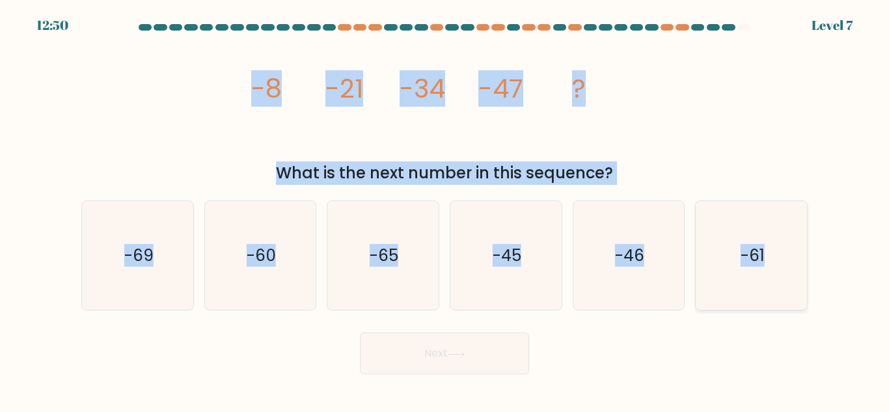
drag, startPoint x: 239, startPoint y: 66, endPoint x: 793, endPoint y: 226, distance: 575.8
click at [793, 226] on form at bounding box center [444, 199] width 889 height 350
click at [253, 252] on text "-60" at bounding box center [261, 255] width 29 height 23
click at [444, 210] on input "b. -60" at bounding box center [444, 207] width 1 height 3
radio input "true"
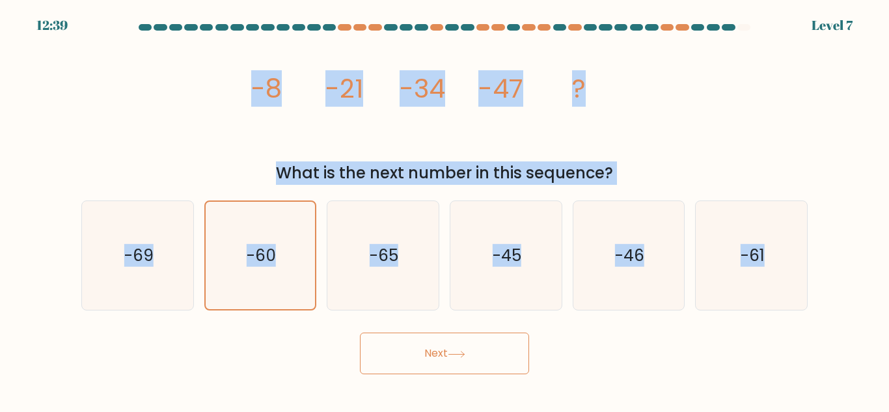
click at [448, 357] on button "Next" at bounding box center [444, 354] width 169 height 42
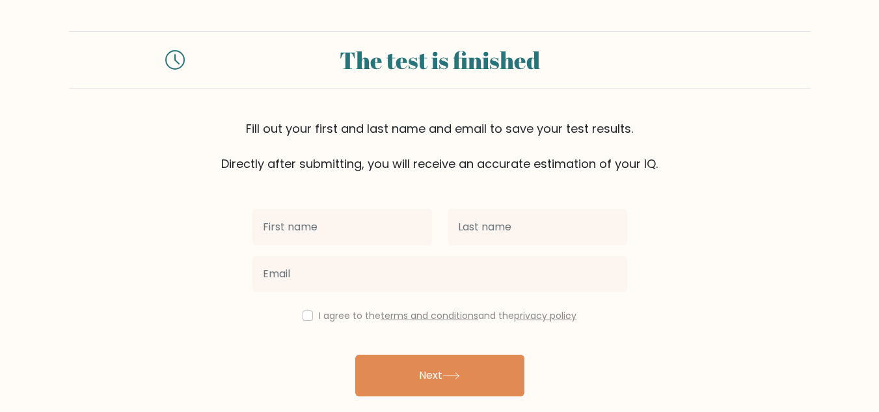
drag, startPoint x: 361, startPoint y: 232, endPoint x: 357, endPoint y: 221, distance: 12.0
click at [361, 232] on input "text" at bounding box center [342, 227] width 180 height 36
type input "Zakiya"
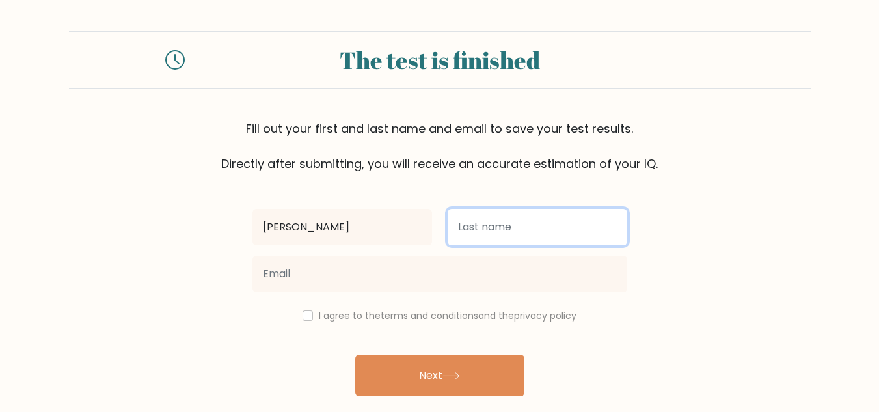
click at [457, 228] on input "text" at bounding box center [538, 227] width 180 height 36
type input "Villanueva"
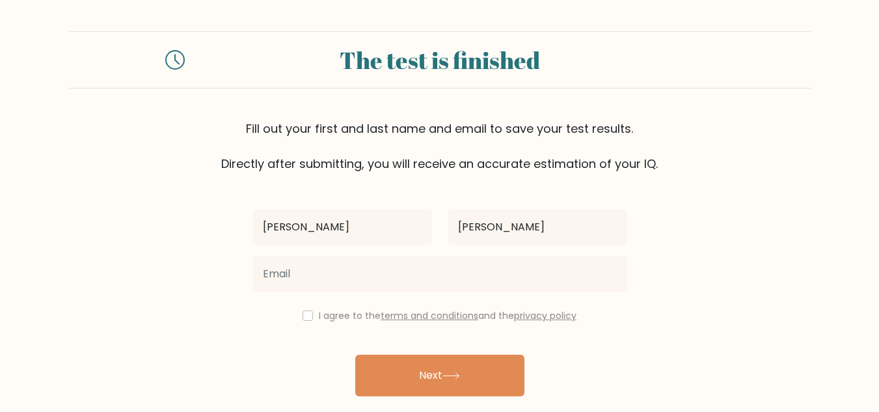
click at [297, 316] on div "I agree to the terms and conditions and the privacy policy" at bounding box center [440, 316] width 390 height 16
click at [303, 313] on input "checkbox" at bounding box center [308, 315] width 10 height 10
checkbox input "true"
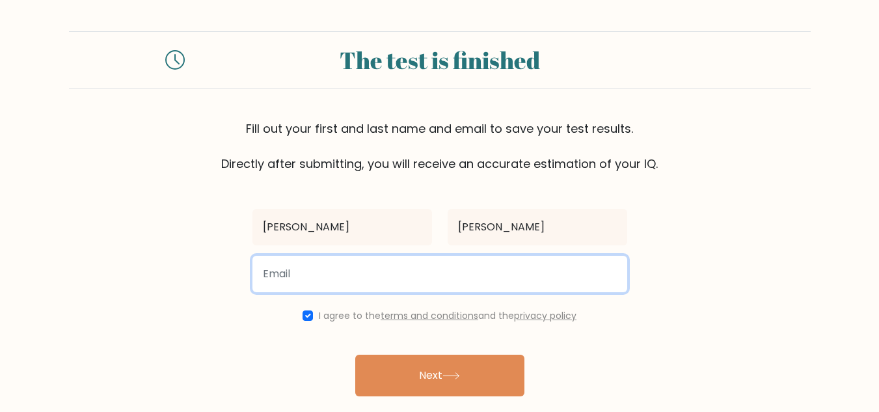
click at [296, 270] on input "email" at bounding box center [439, 274] width 375 height 36
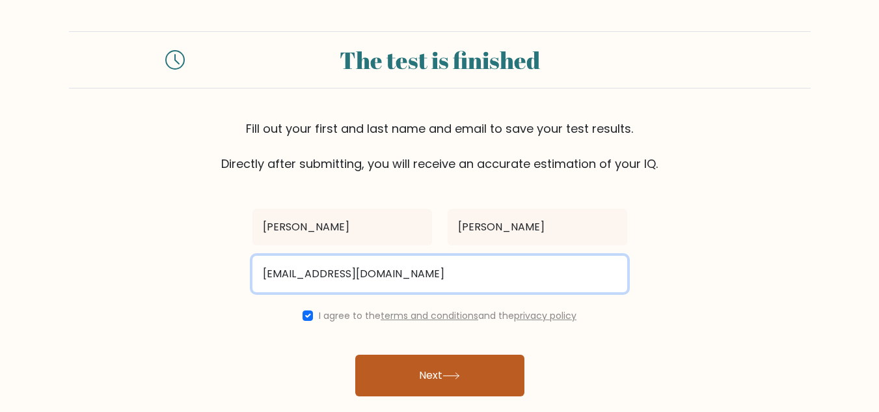
type input "villanuevazakiya812@gmail.com"
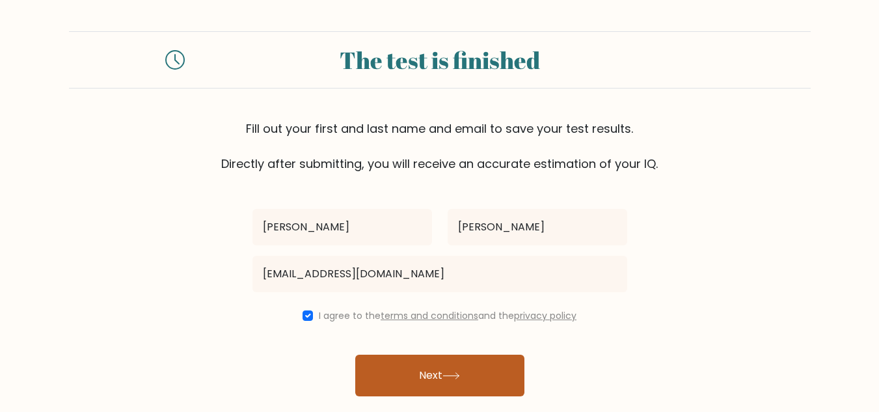
click at [415, 372] on button "Next" at bounding box center [439, 376] width 169 height 42
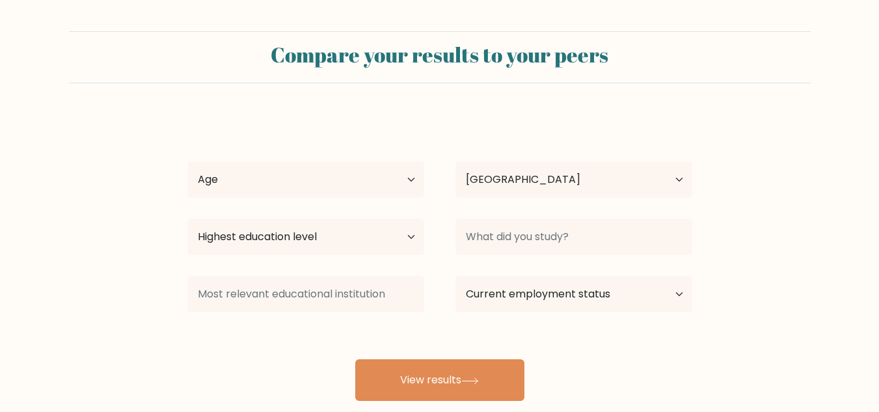
select select "PH"
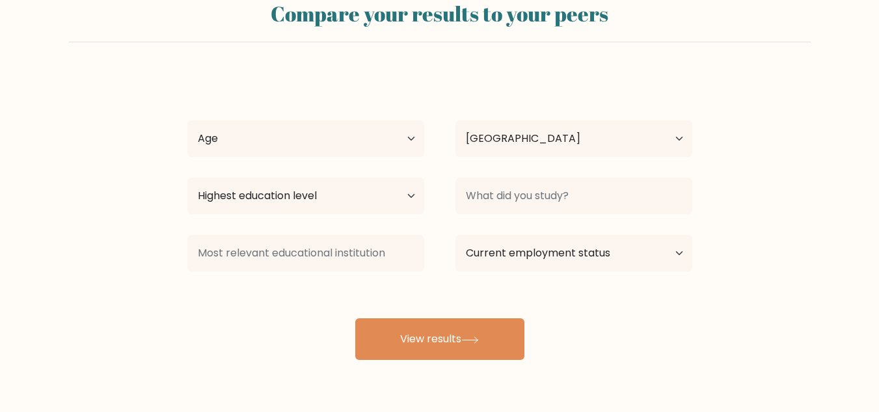
scroll to position [81, 0]
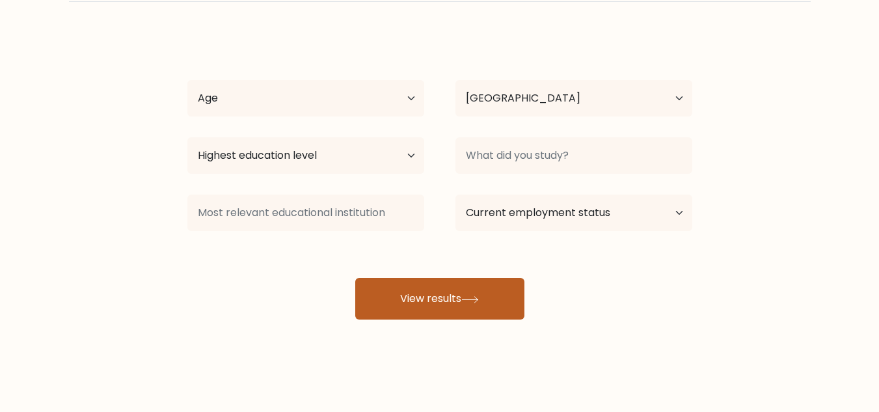
click at [458, 305] on button "View results" at bounding box center [439, 299] width 169 height 42
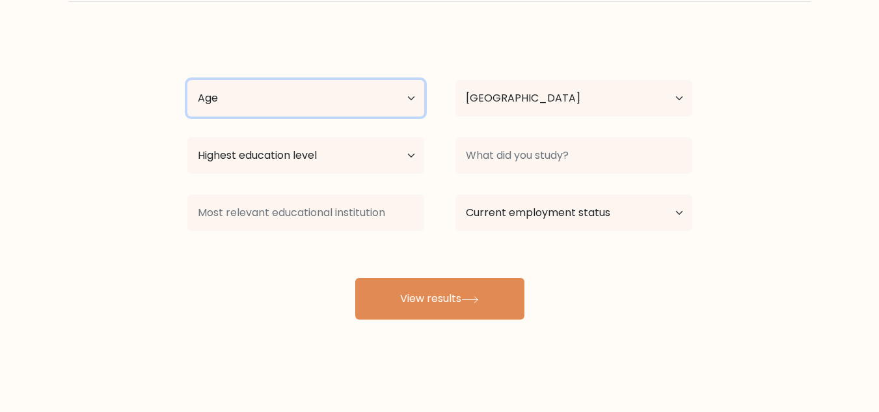
click at [411, 94] on select "Age Under [DEMOGRAPHIC_DATA] [DEMOGRAPHIC_DATA] [DEMOGRAPHIC_DATA] [DEMOGRAPHIC…" at bounding box center [305, 98] width 237 height 36
select select "18_24"
click at [187, 80] on select "Age Under [DEMOGRAPHIC_DATA] [DEMOGRAPHIC_DATA] [DEMOGRAPHIC_DATA] [DEMOGRAPHIC…" at bounding box center [305, 98] width 237 height 36
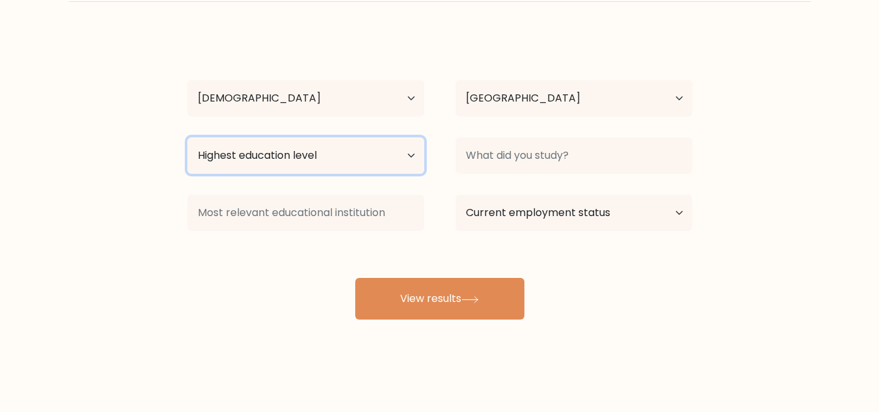
click at [386, 160] on select "Highest education level No schooling Primary Lower Secondary Upper Secondary Oc…" at bounding box center [305, 155] width 237 height 36
select select "lower_secondary"
click at [187, 137] on select "Highest education level No schooling Primary Lower Secondary Upper Secondary Oc…" at bounding box center [305, 155] width 237 height 36
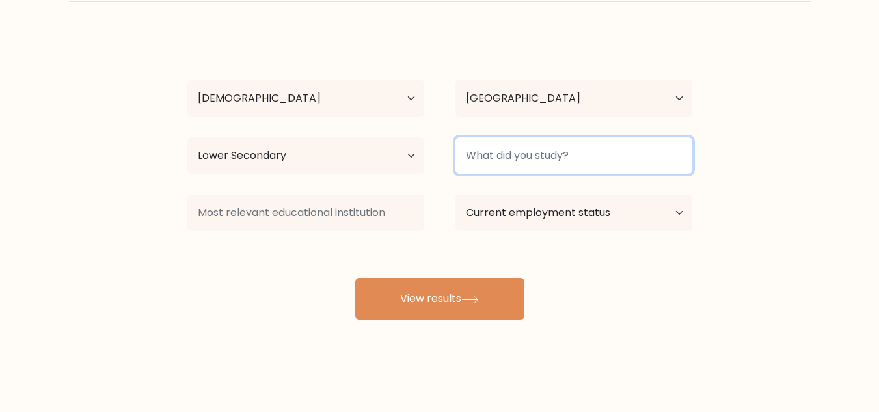
click at [510, 169] on input at bounding box center [574, 155] width 237 height 36
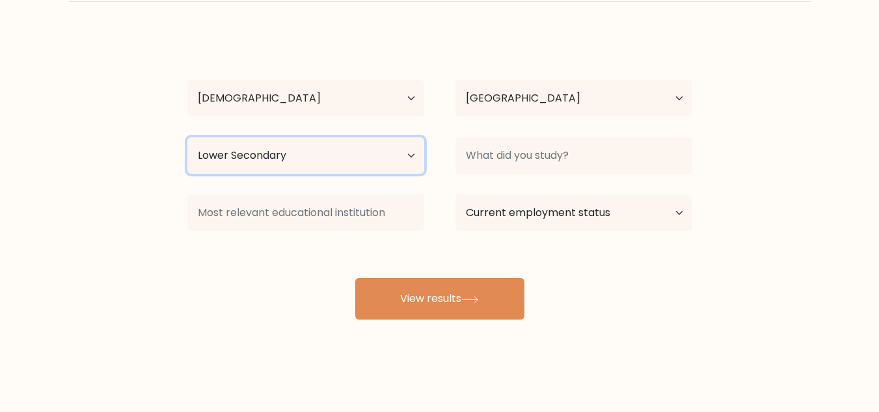
click at [375, 152] on select "Highest education level No schooling Primary Lower Secondary Upper Secondary Oc…" at bounding box center [305, 155] width 237 height 36
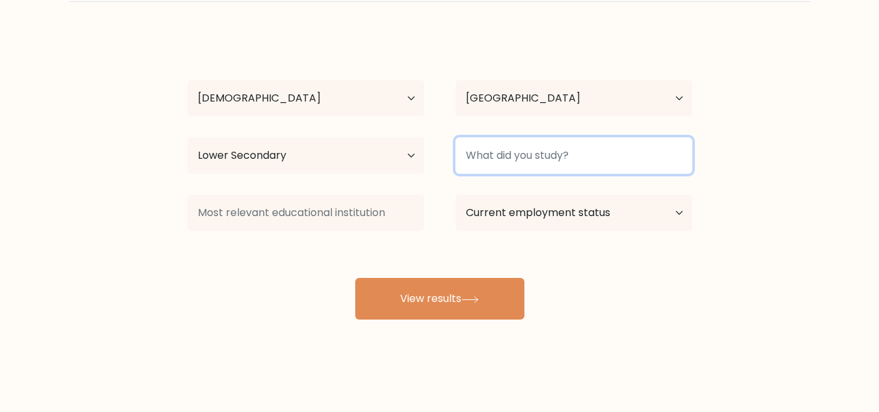
click at [575, 157] on input at bounding box center [574, 155] width 237 height 36
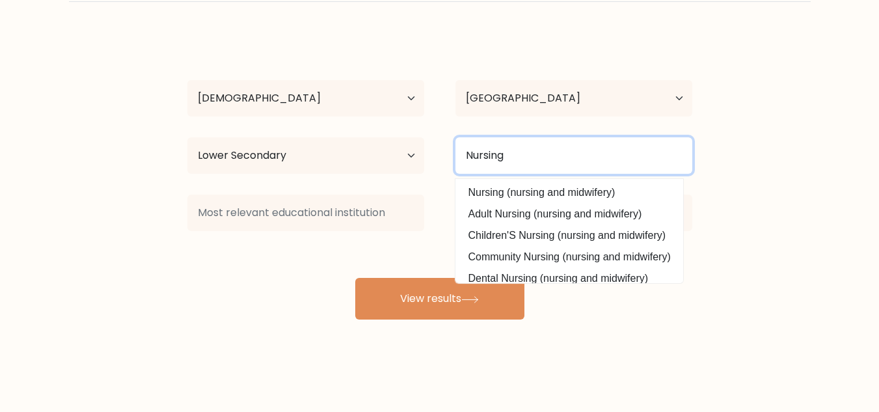
click at [557, 160] on input "Nursing" at bounding box center [574, 155] width 237 height 36
type input "Nursing"
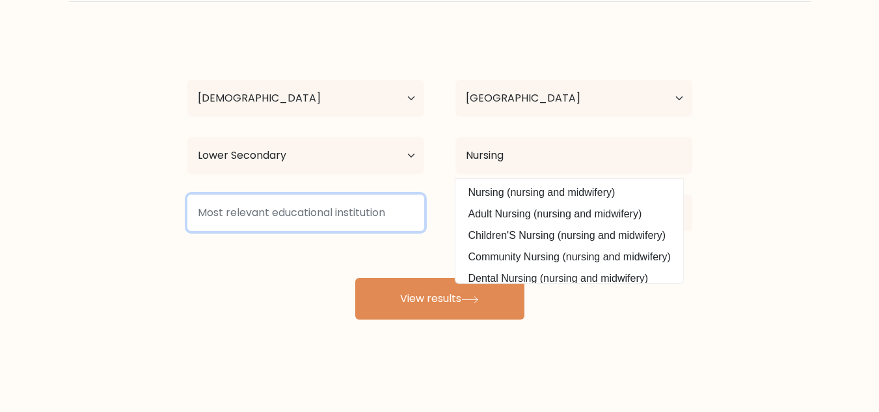
click at [314, 212] on input at bounding box center [305, 213] width 237 height 36
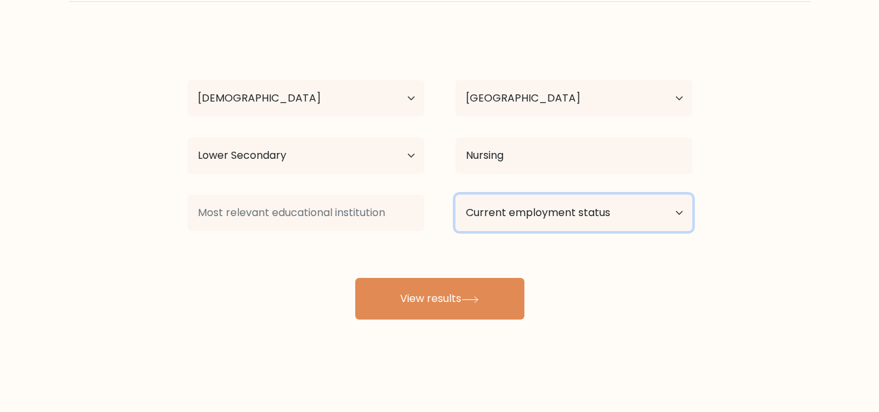
click at [519, 214] on select "Current employment status Employed Student Retired Other / prefer not to answer" at bounding box center [574, 213] width 237 height 36
select select "other"
click at [456, 195] on select "Current employment status Employed Student Retired Other / prefer not to answer" at bounding box center [574, 213] width 237 height 36
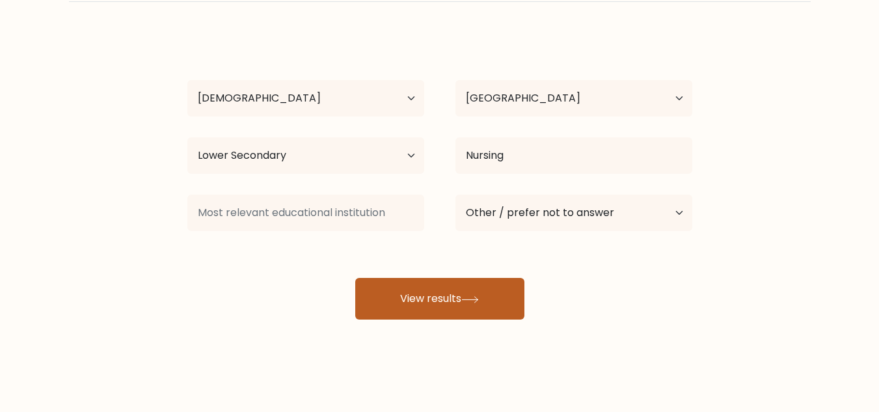
click at [444, 305] on button "View results" at bounding box center [439, 299] width 169 height 42
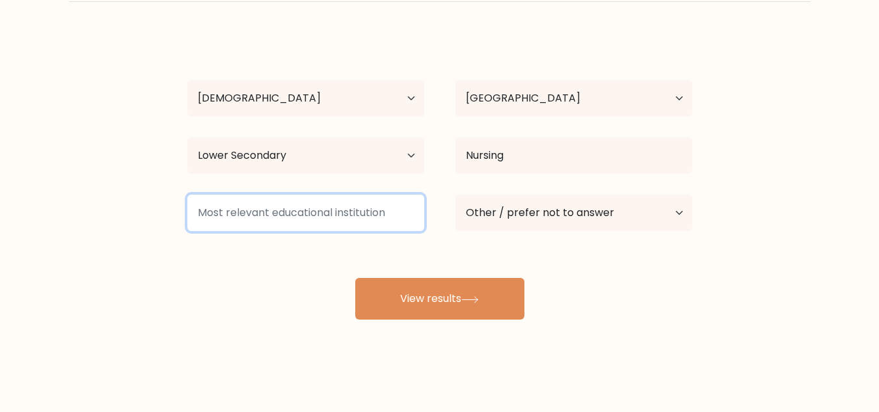
click at [353, 211] on input at bounding box center [305, 213] width 237 height 36
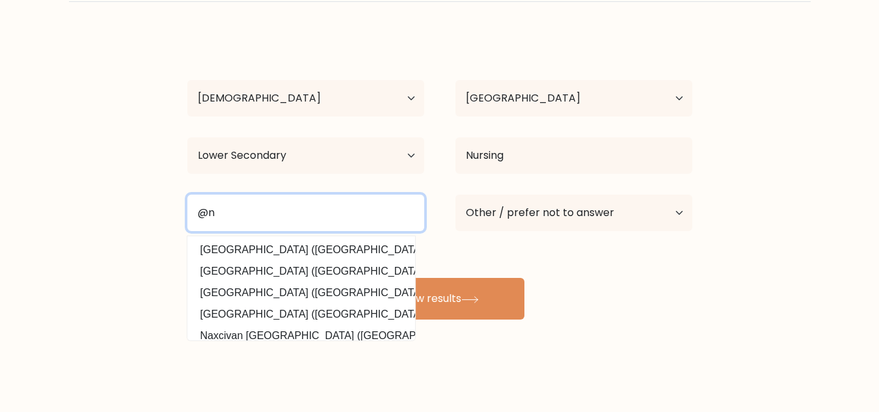
type input "@"
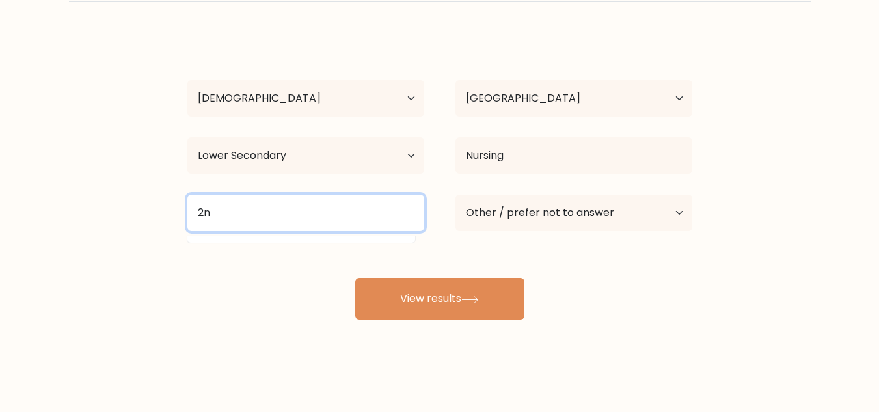
type input "2"
type input "l"
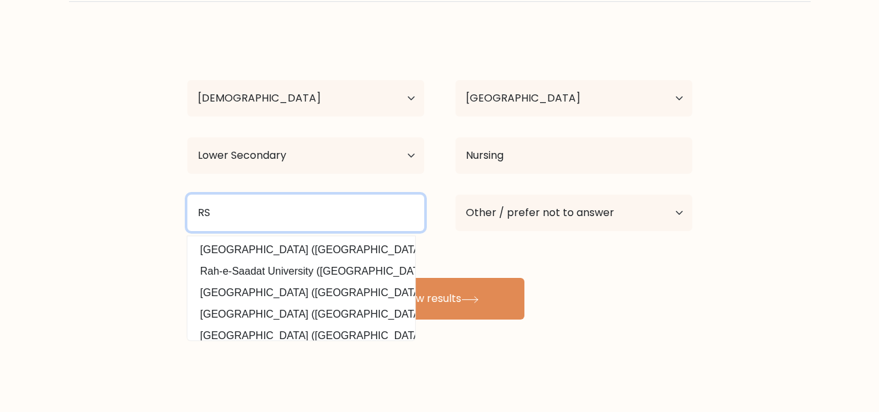
type input "R"
type input "P"
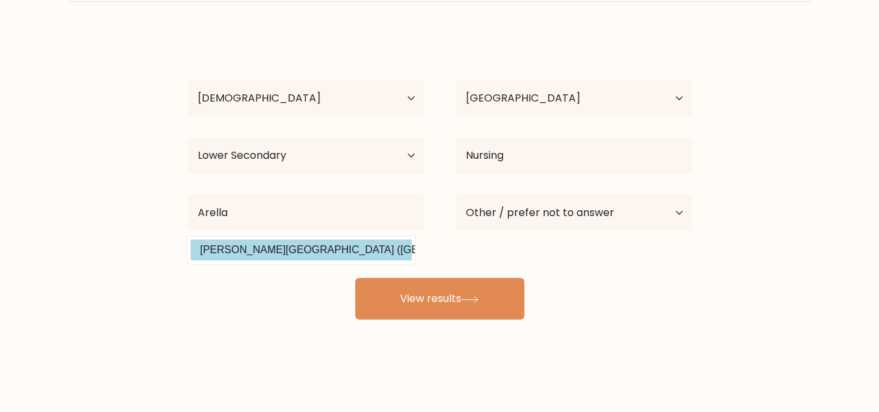
click at [326, 256] on option "Arellano University (Philippines)" at bounding box center [301, 249] width 221 height 21
type input "Arellano University"
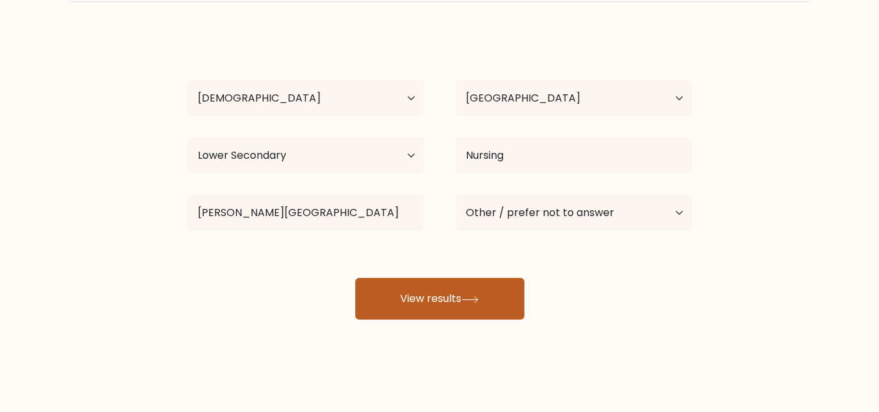
click at [448, 295] on button "View results" at bounding box center [439, 299] width 169 height 42
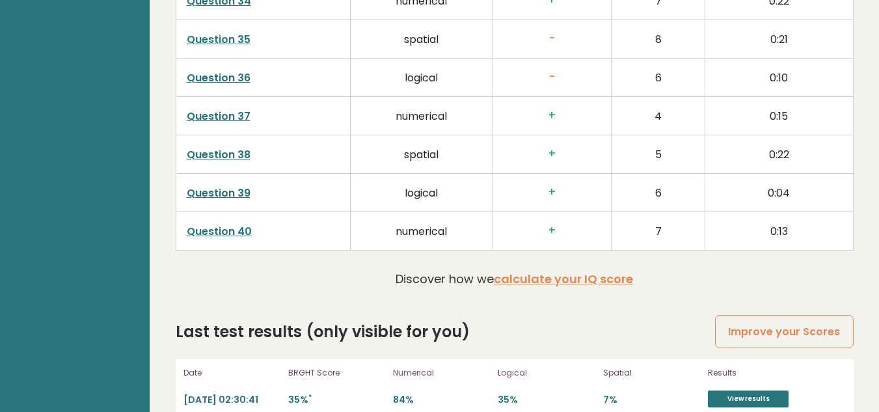
scroll to position [3392, 0]
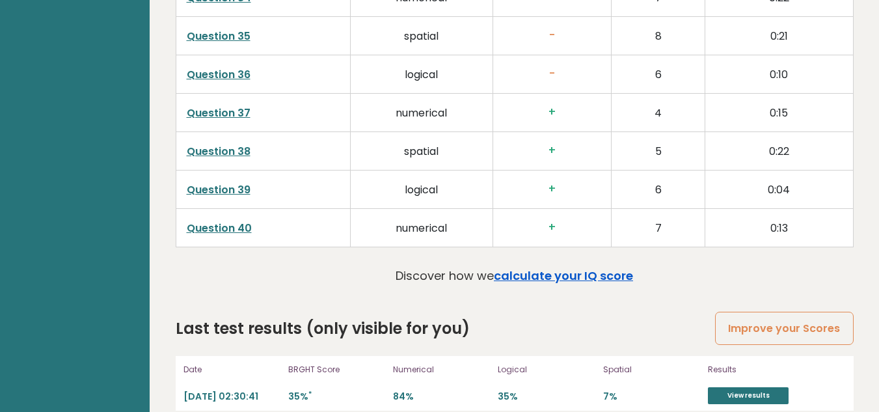
click at [559, 267] on link "calculate your IQ score" at bounding box center [563, 275] width 139 height 16
click at [751, 387] on link "View results" at bounding box center [748, 395] width 81 height 17
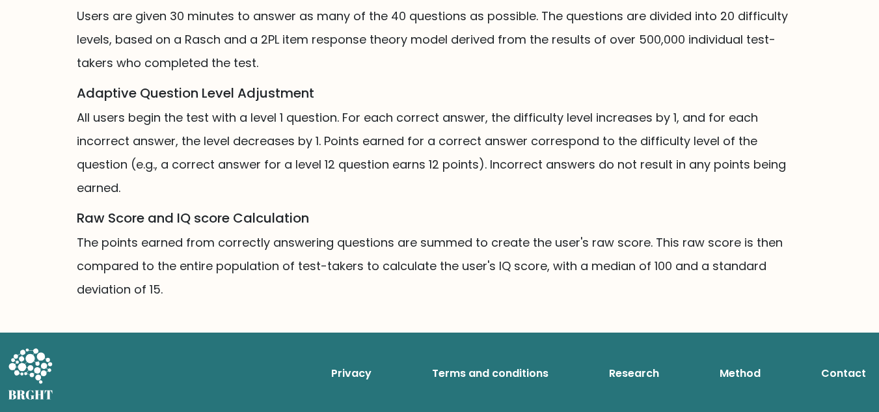
scroll to position [981, 0]
